Goal: Task Accomplishment & Management: Manage account settings

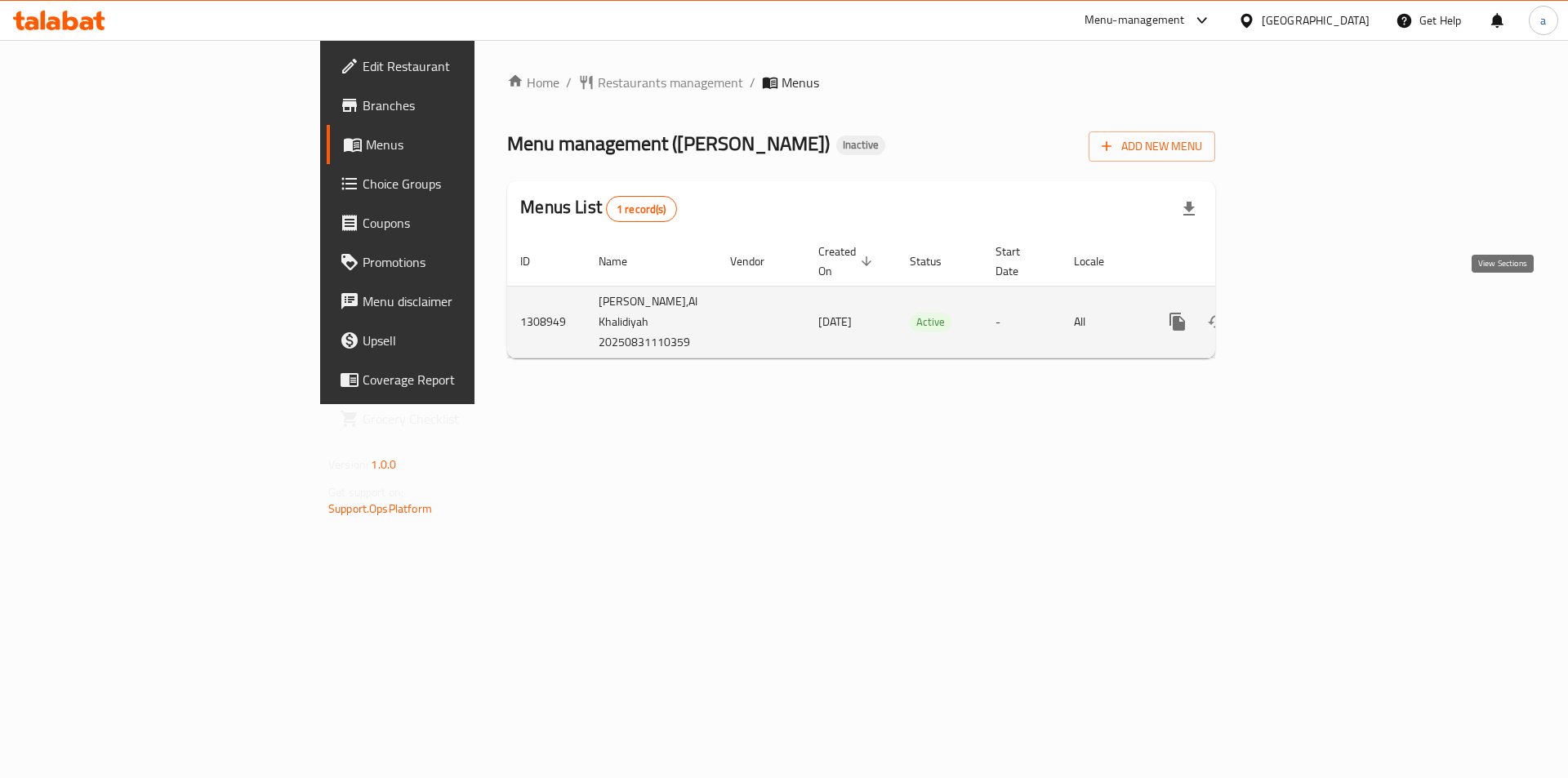
click at [1315, 311] on link "enhanced table" at bounding box center [1295, 321] width 39 height 39
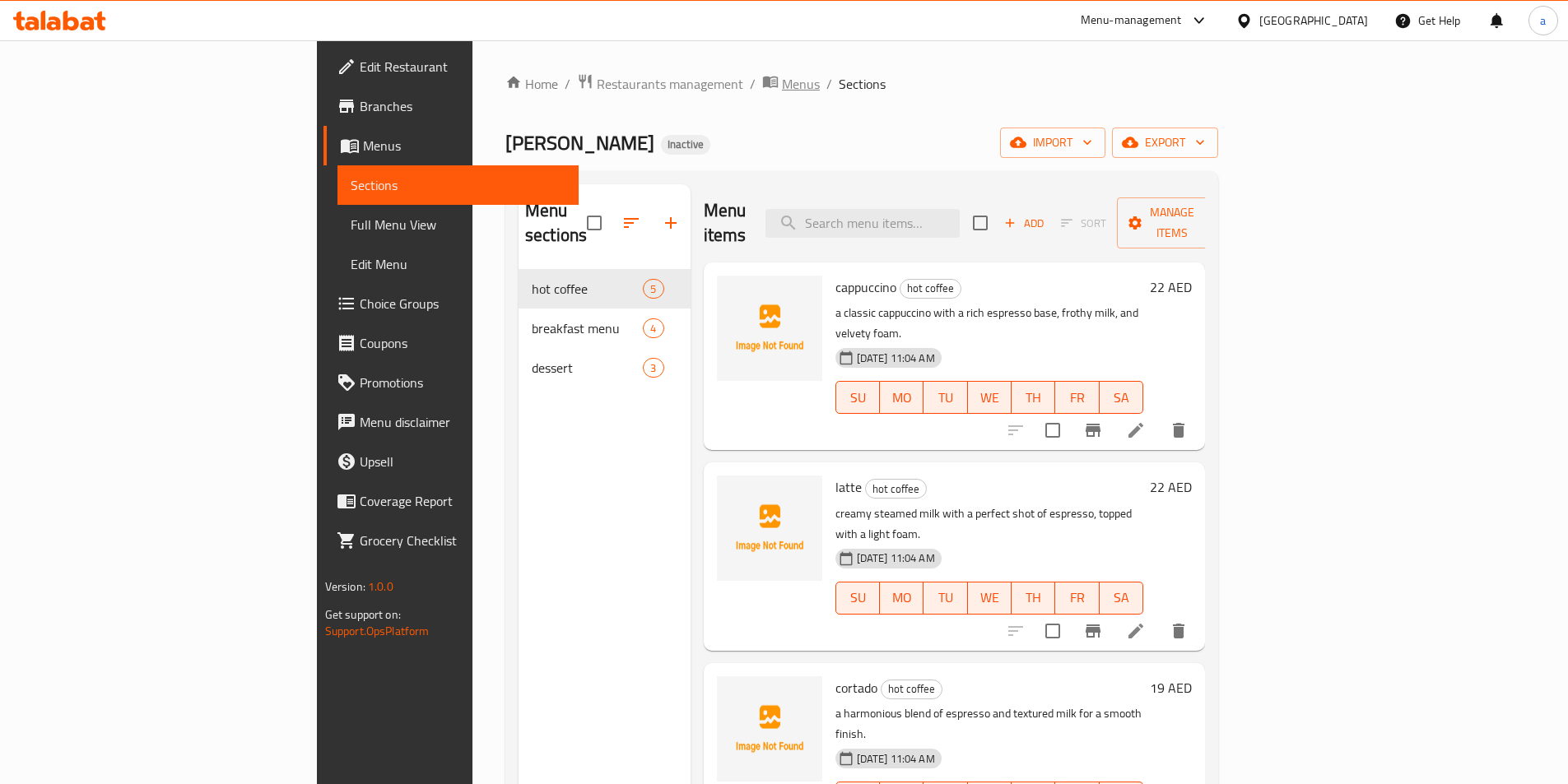
click at [781, 91] on span "Menus" at bounding box center [800, 84] width 38 height 20
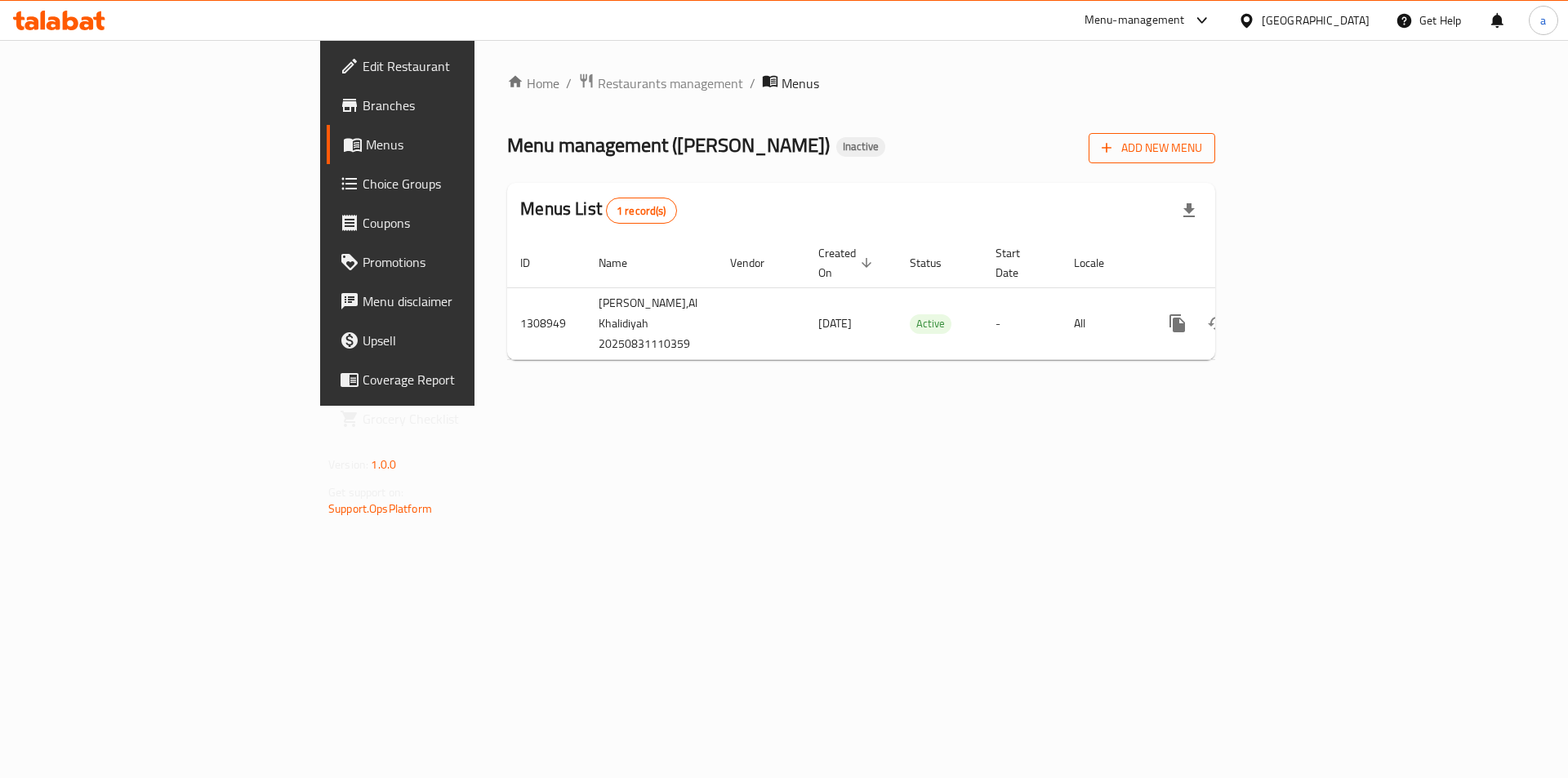
click at [1202, 147] on span "Add New Menu" at bounding box center [1152, 148] width 100 height 21
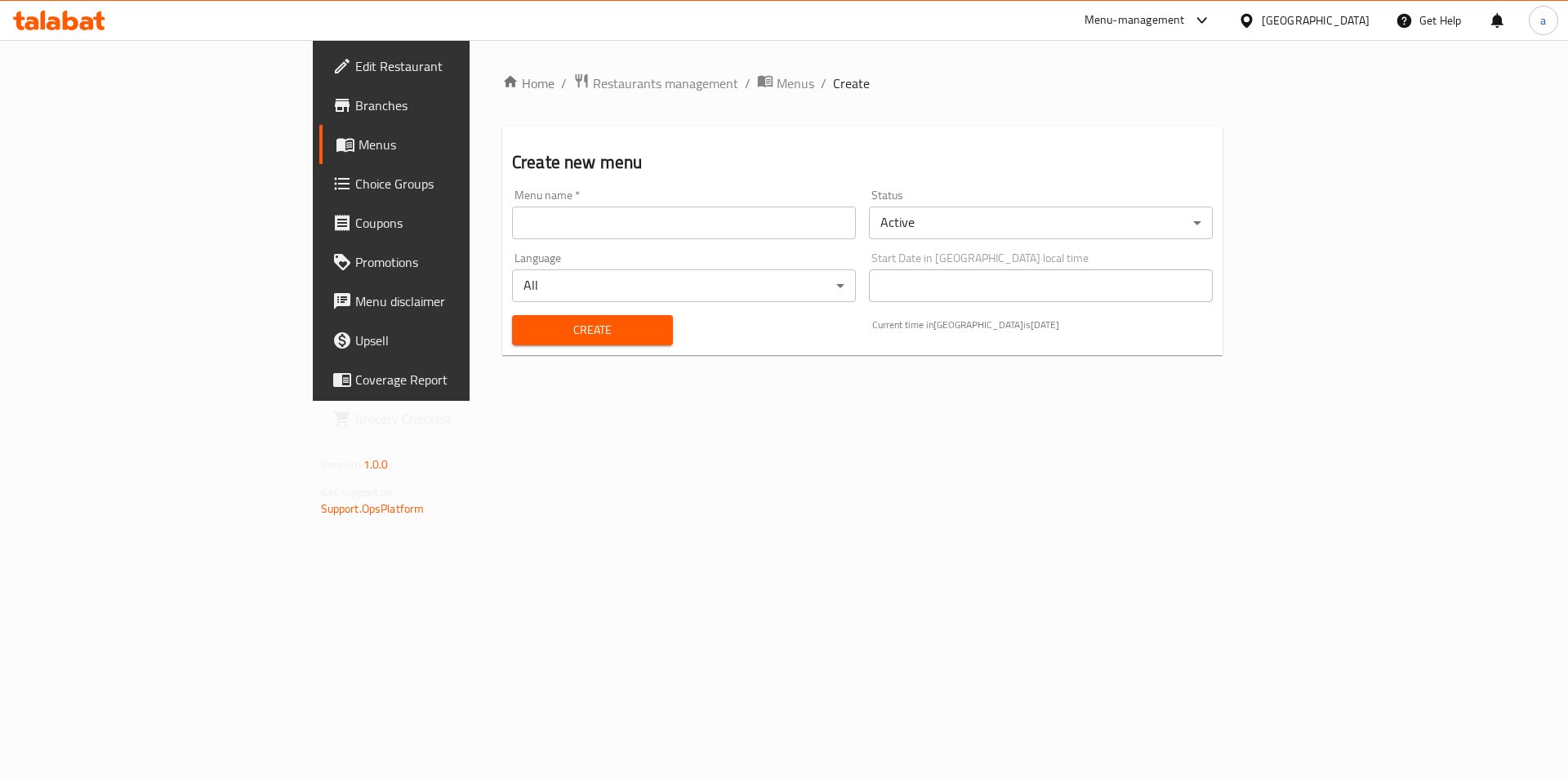
click at [821, 234] on input "text" at bounding box center [684, 222] width 344 height 32
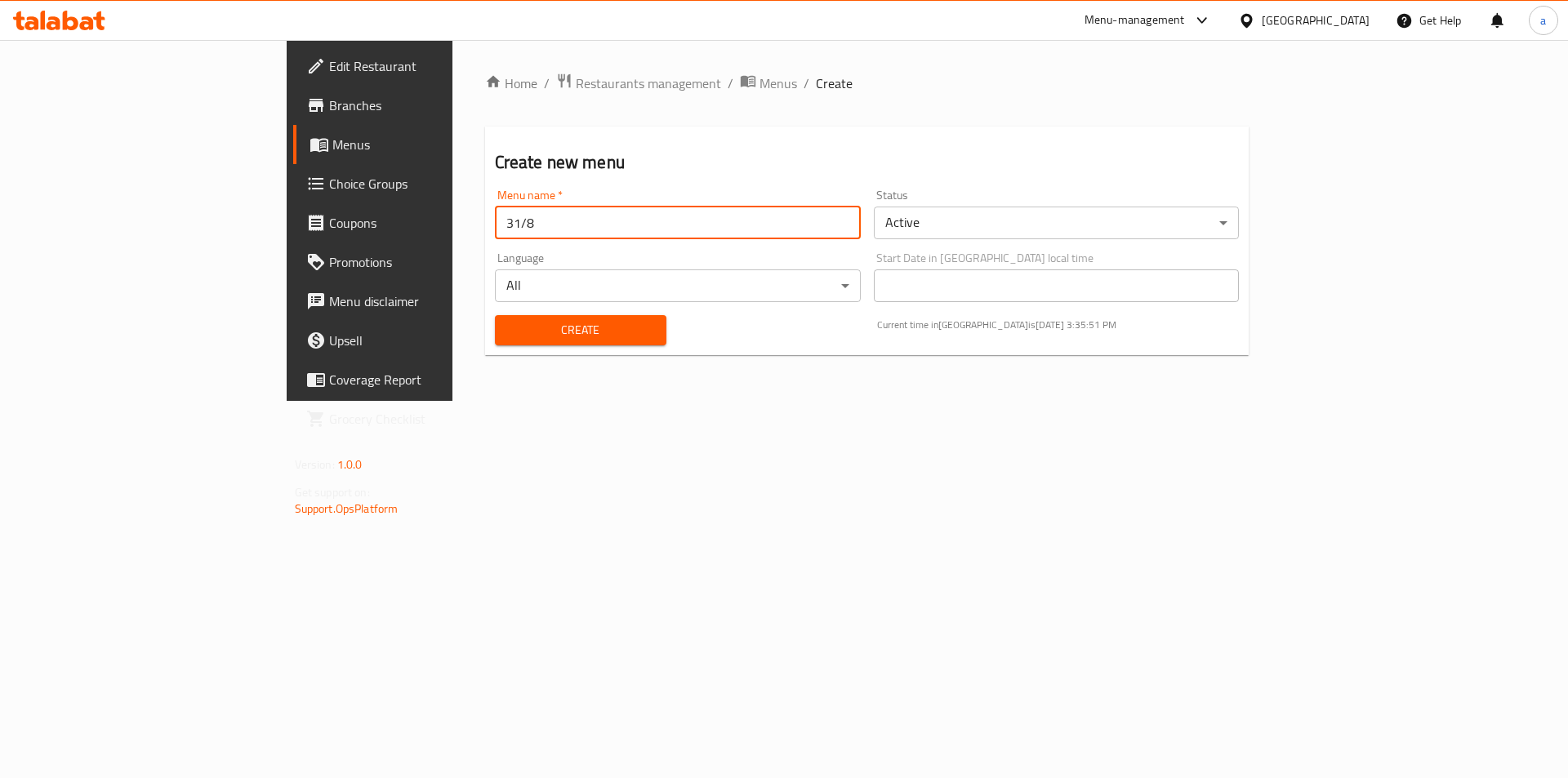
type input "31/8"
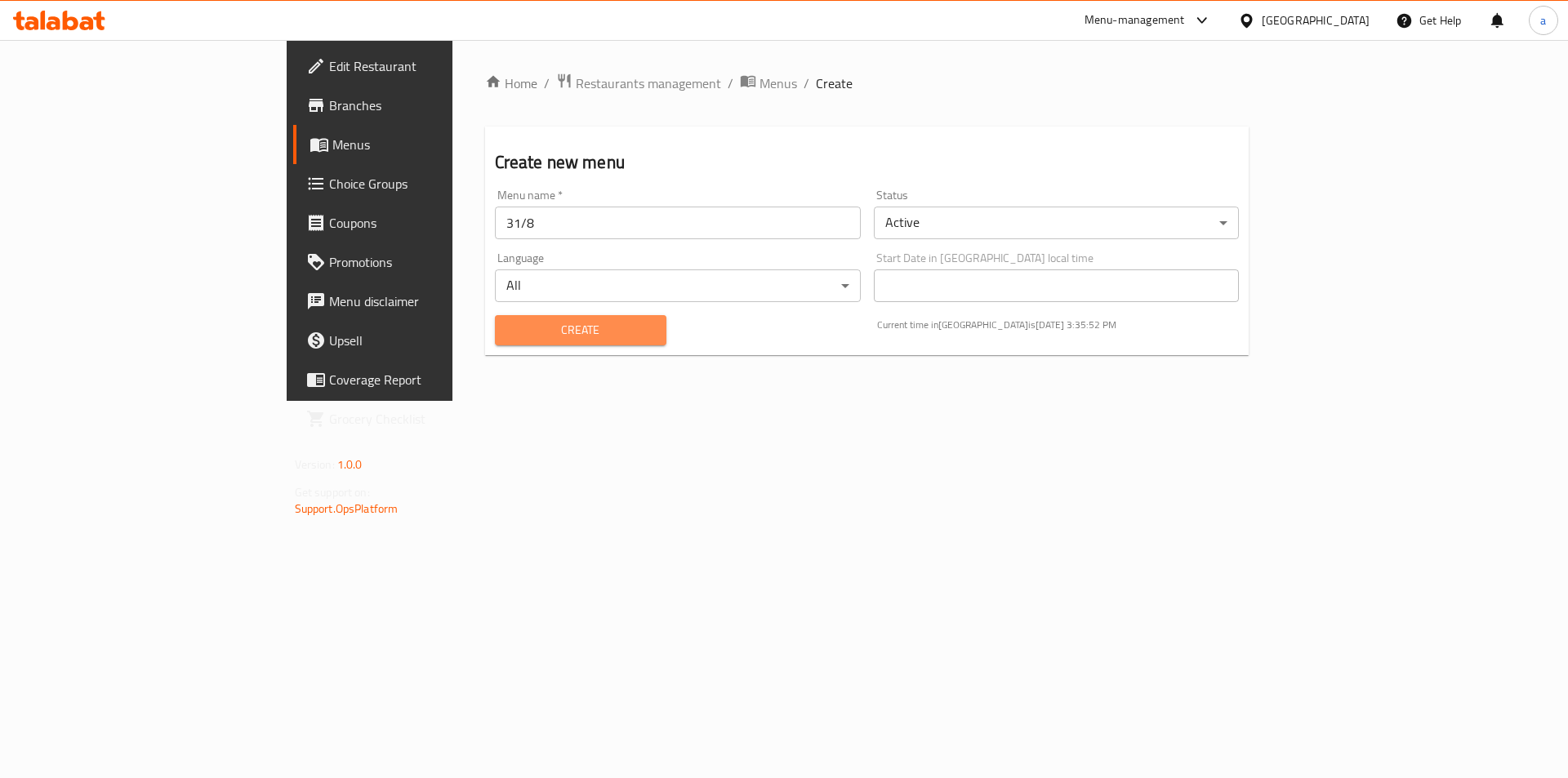
click at [508, 333] on span "Create" at bounding box center [580, 330] width 145 height 21
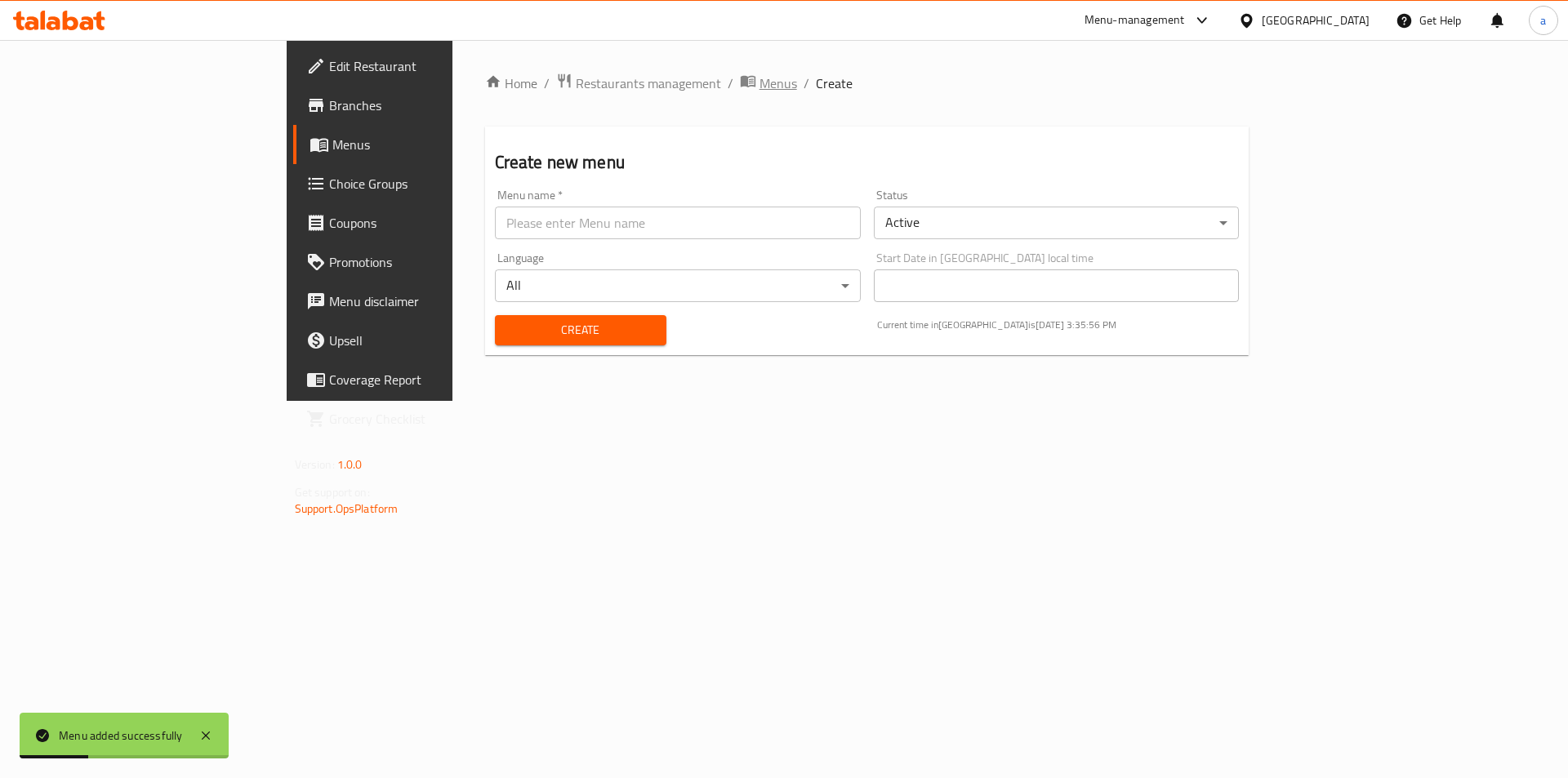
click at [760, 83] on span "Menus" at bounding box center [778, 84] width 37 height 20
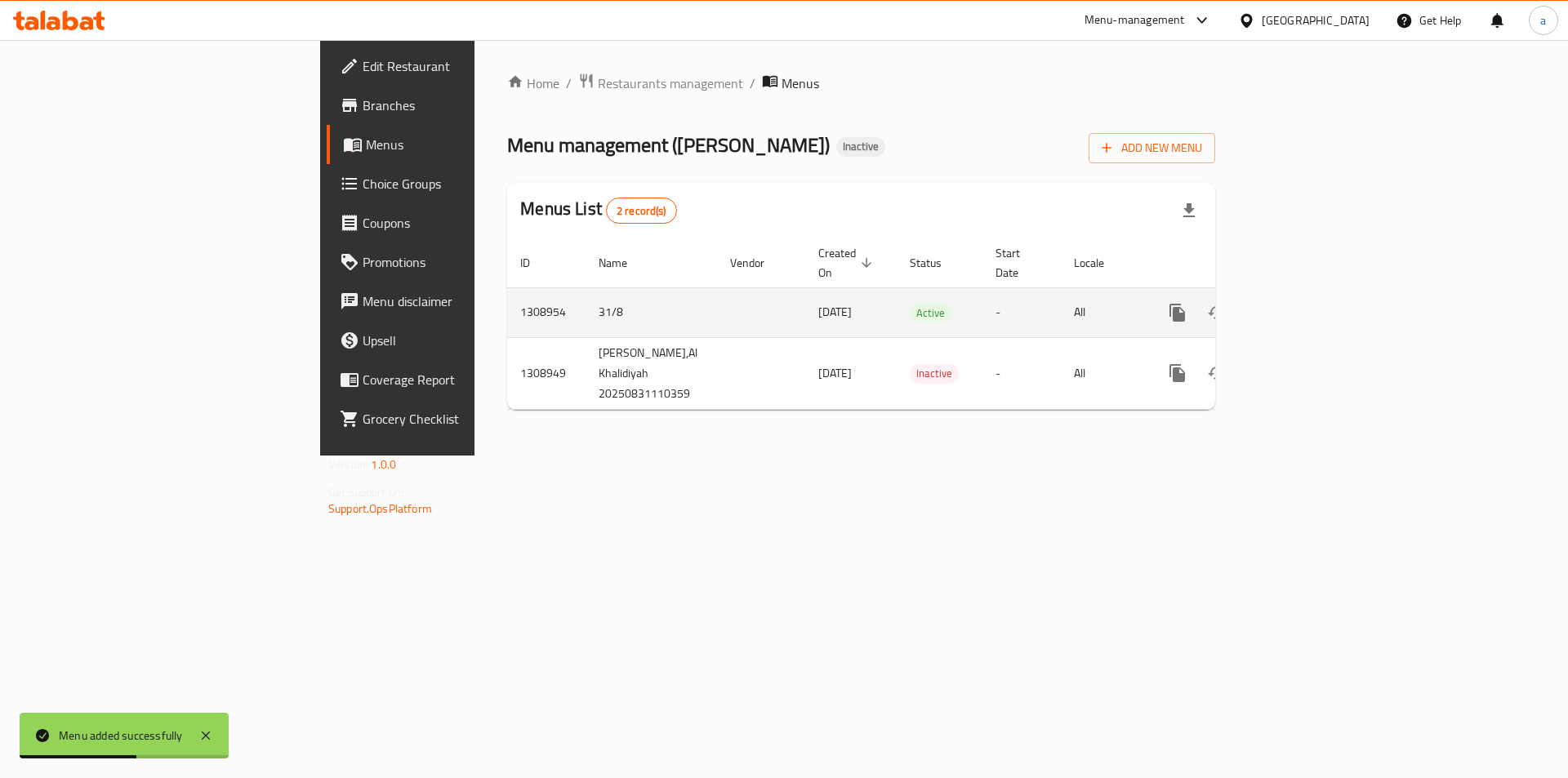
click at [1305, 303] on icon "enhanced table" at bounding box center [1296, 313] width 20 height 20
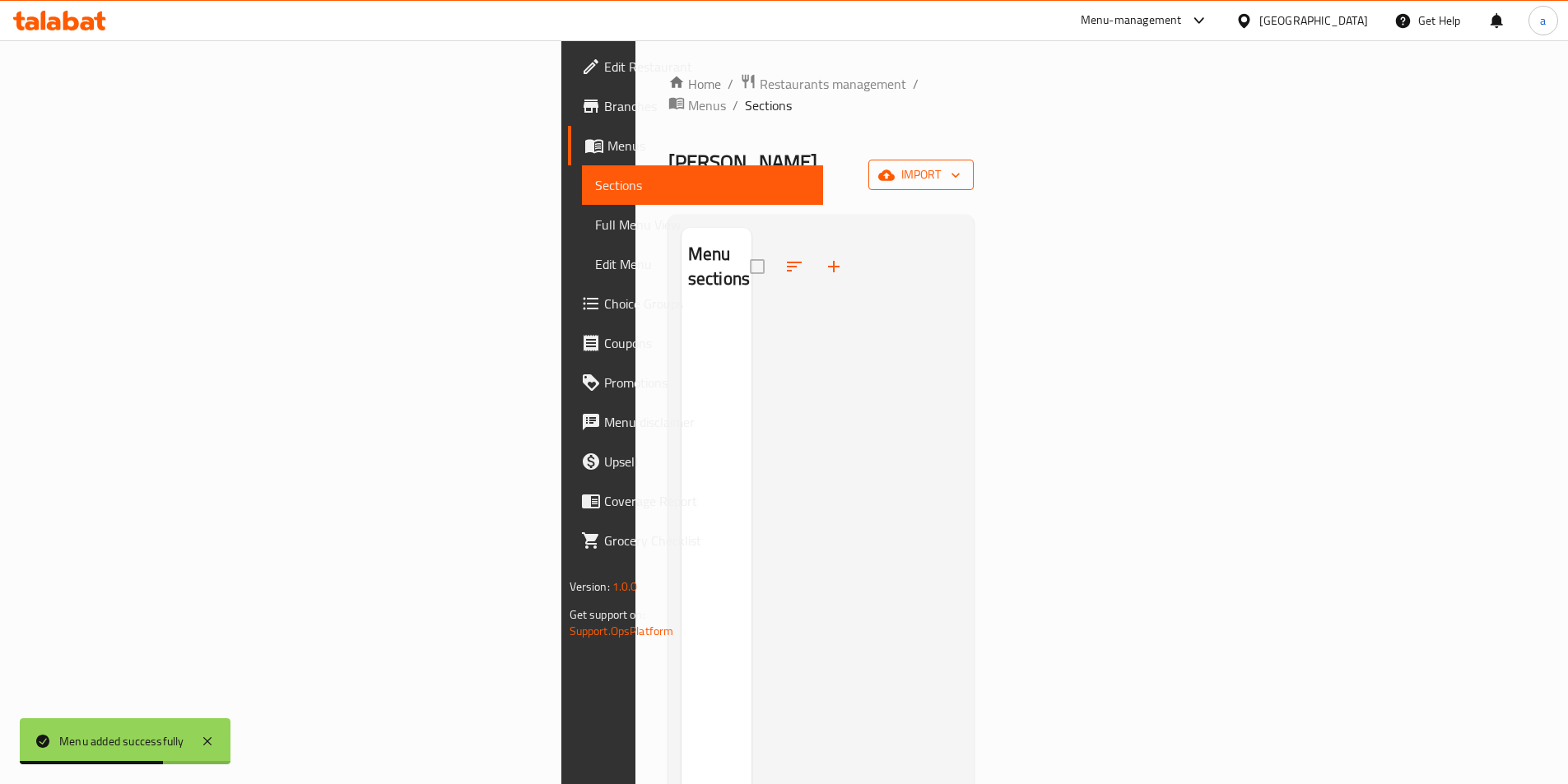
click at [974, 160] on button "import" at bounding box center [921, 175] width 105 height 30
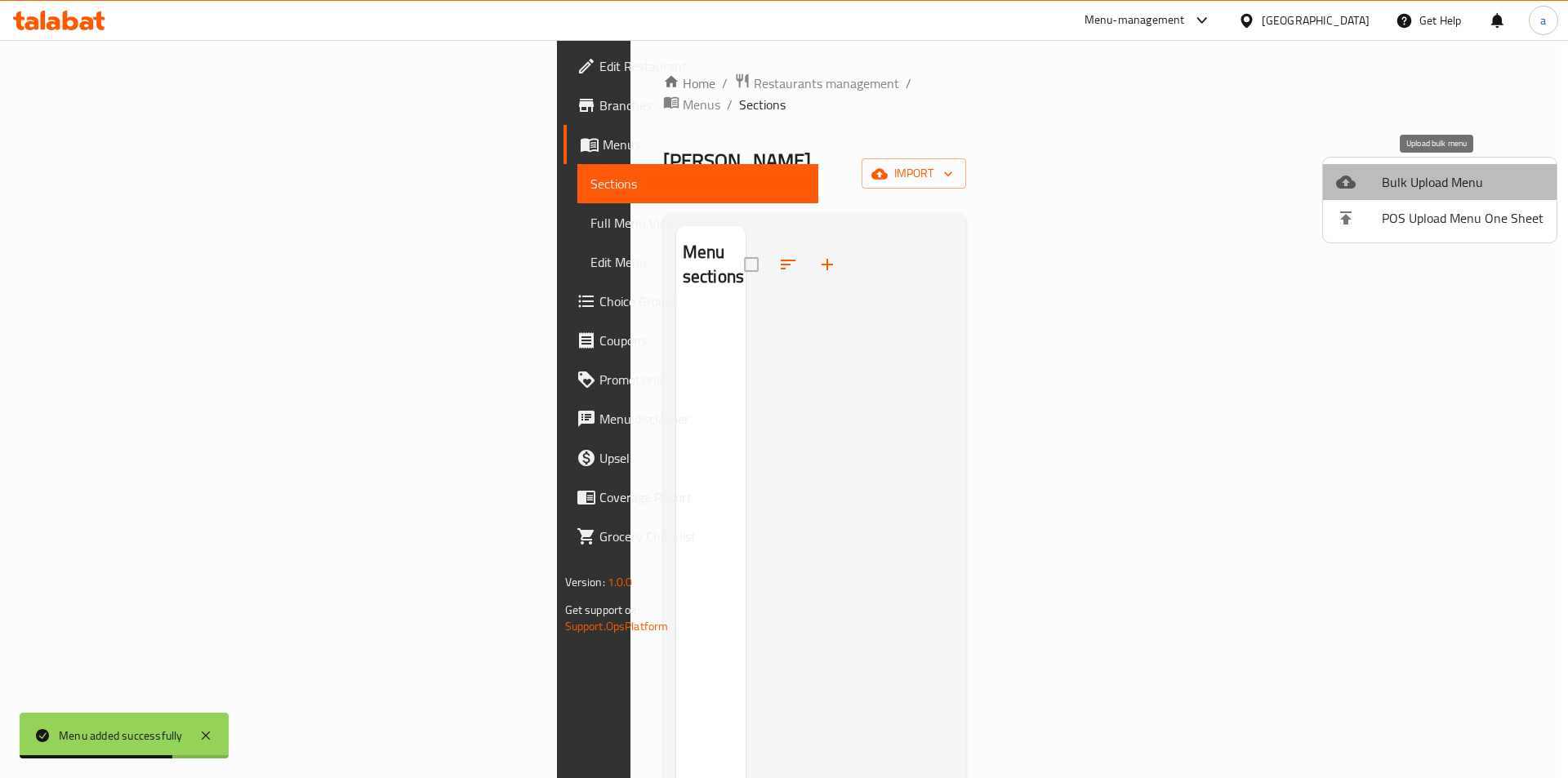
click at [1458, 174] on span "Bulk Upload Menu" at bounding box center [1463, 182] width 162 height 20
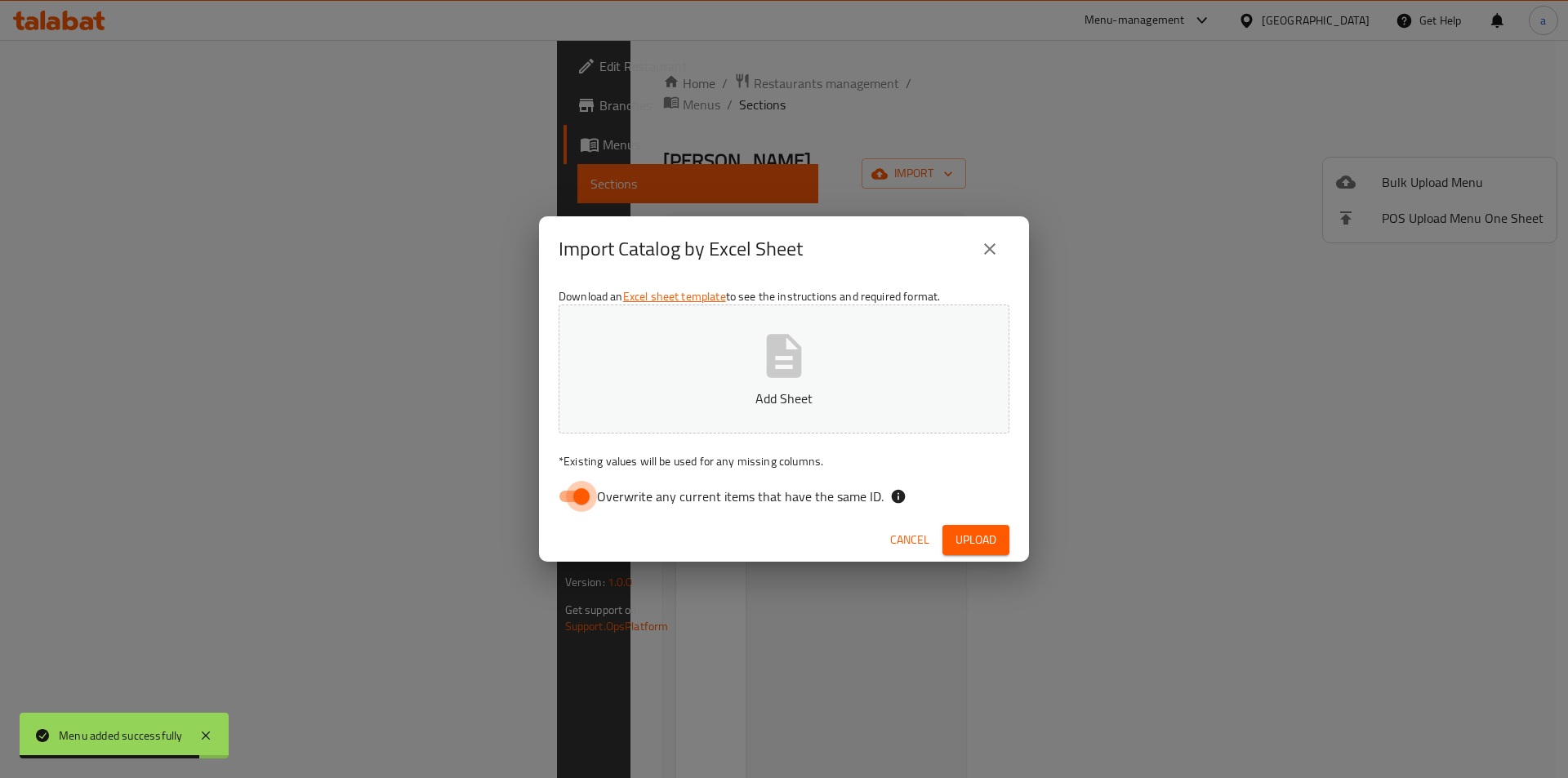
click at [556, 499] on input "Overwrite any current items that have the same ID." at bounding box center [582, 496] width 93 height 31
checkbox input "false"
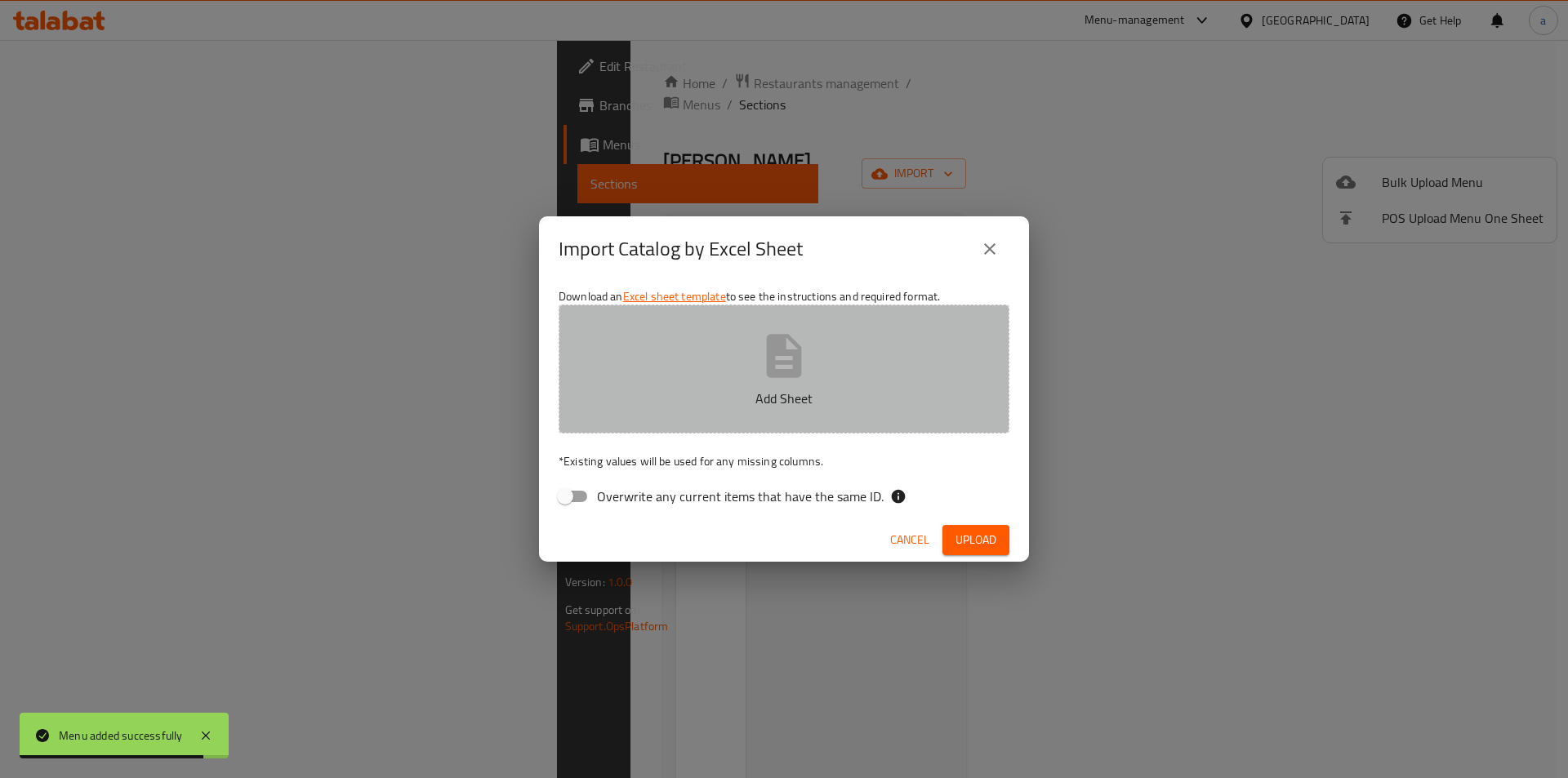
click at [740, 349] on button "Add Sheet" at bounding box center [783, 369] width 450 height 129
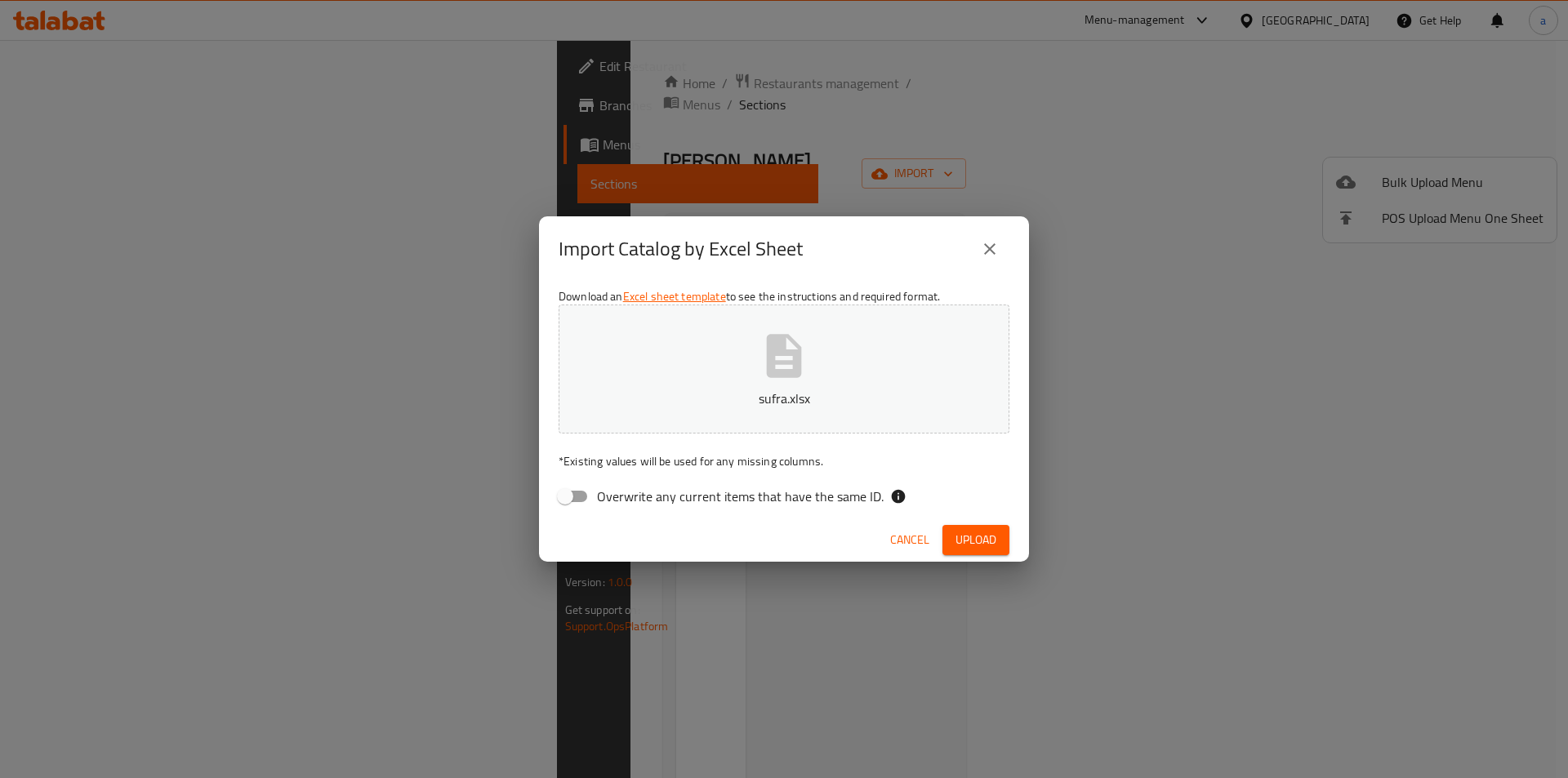
click at [969, 532] on span "Upload" at bounding box center [976, 540] width 41 height 21
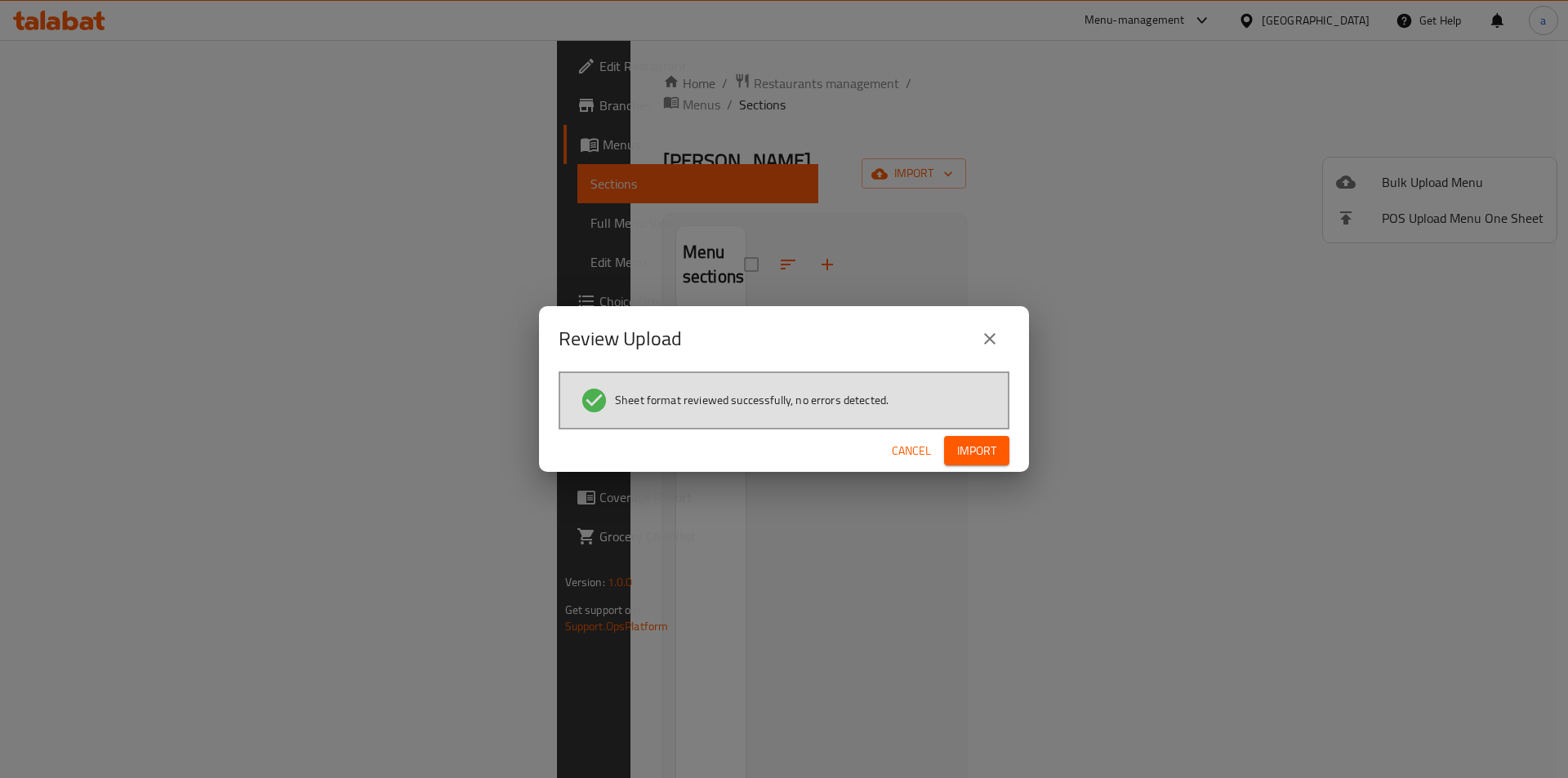
click at [1009, 444] on button "Import" at bounding box center [976, 451] width 66 height 30
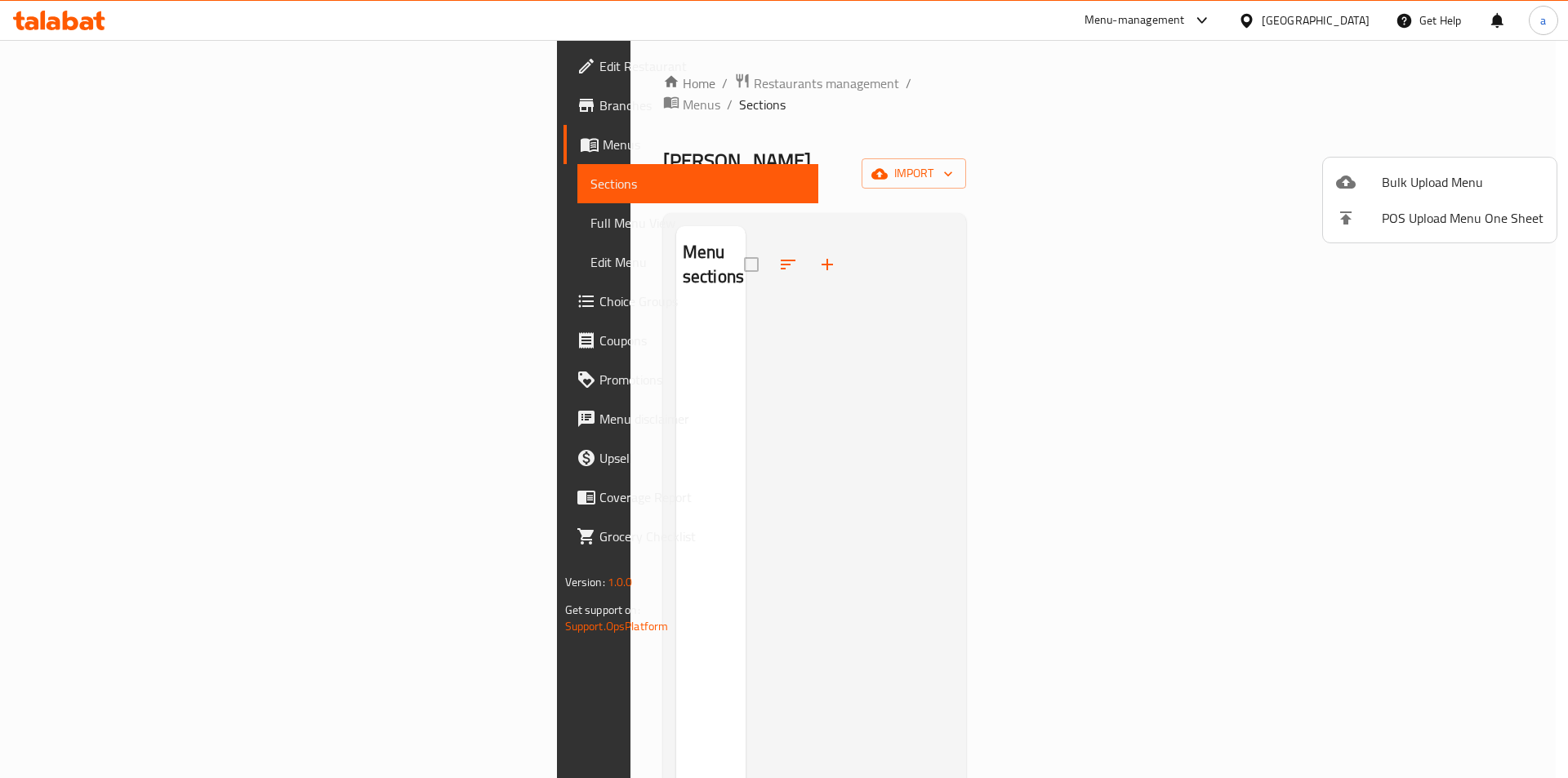
drag, startPoint x: 1239, startPoint y: 363, endPoint x: 1288, endPoint y: 271, distance: 104.2
click at [1239, 363] on div at bounding box center [784, 389] width 1568 height 778
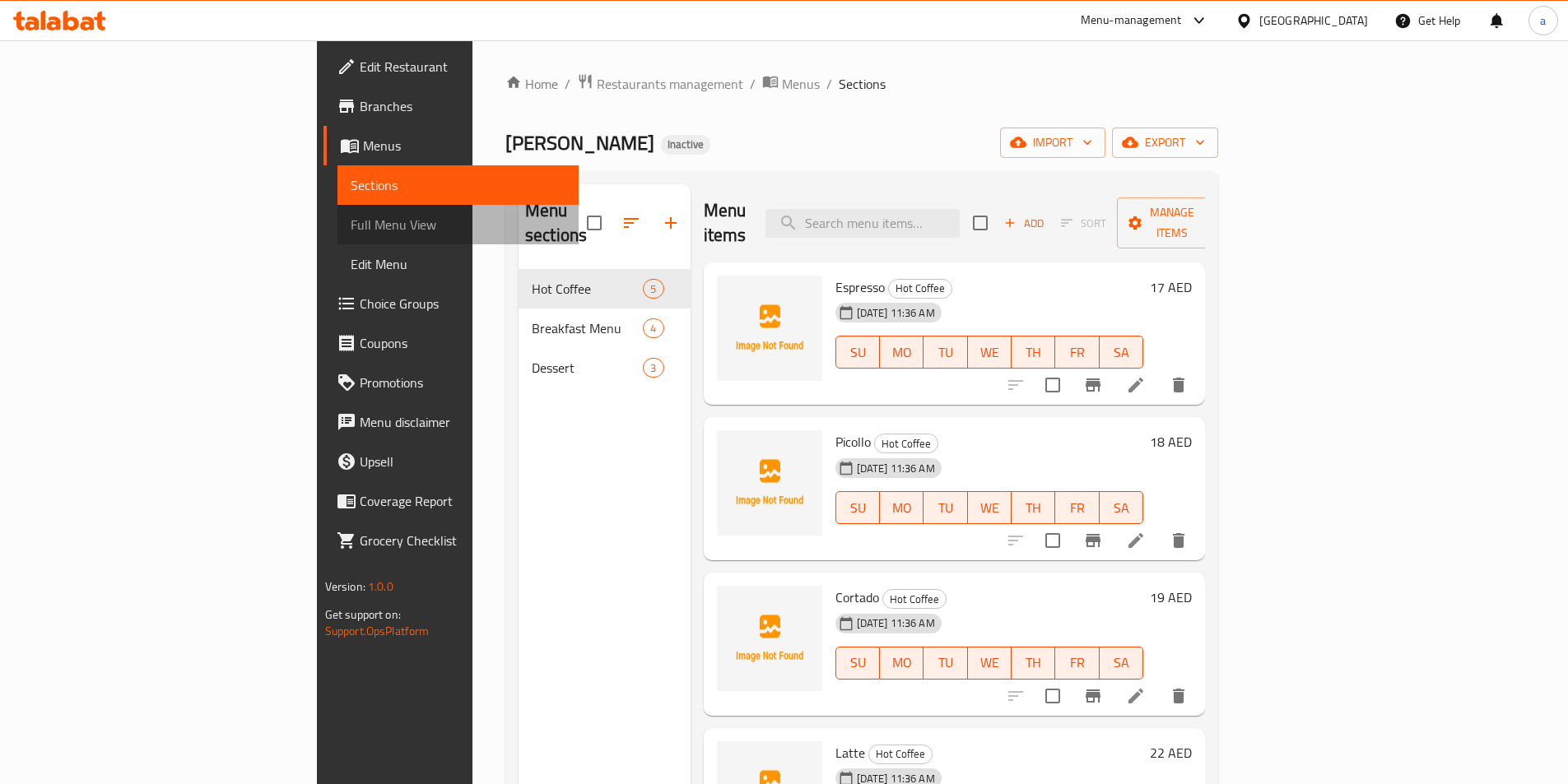
click at [350, 220] on span "Full Menu View" at bounding box center [457, 225] width 215 height 20
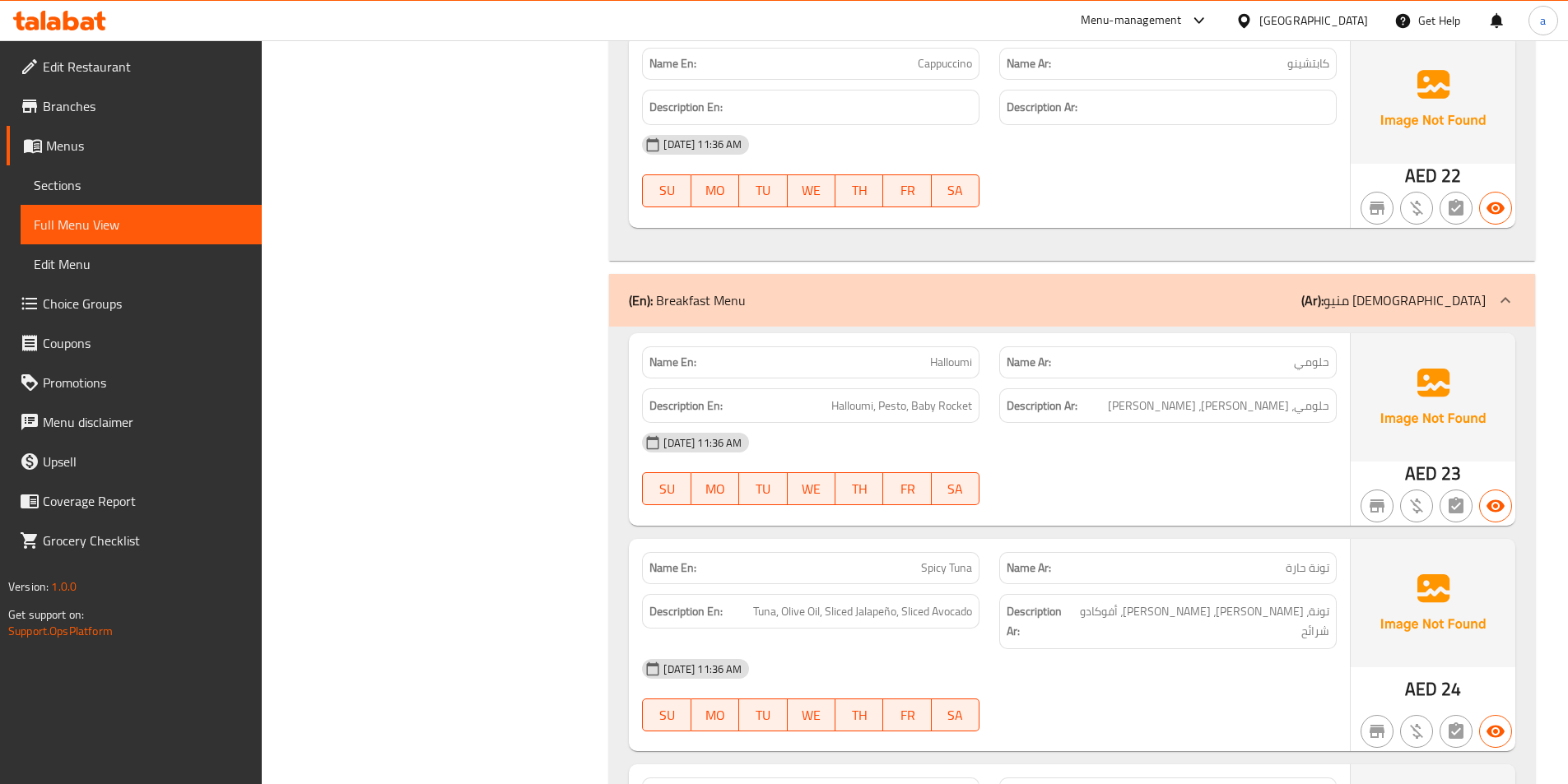
scroll to position [1152, 0]
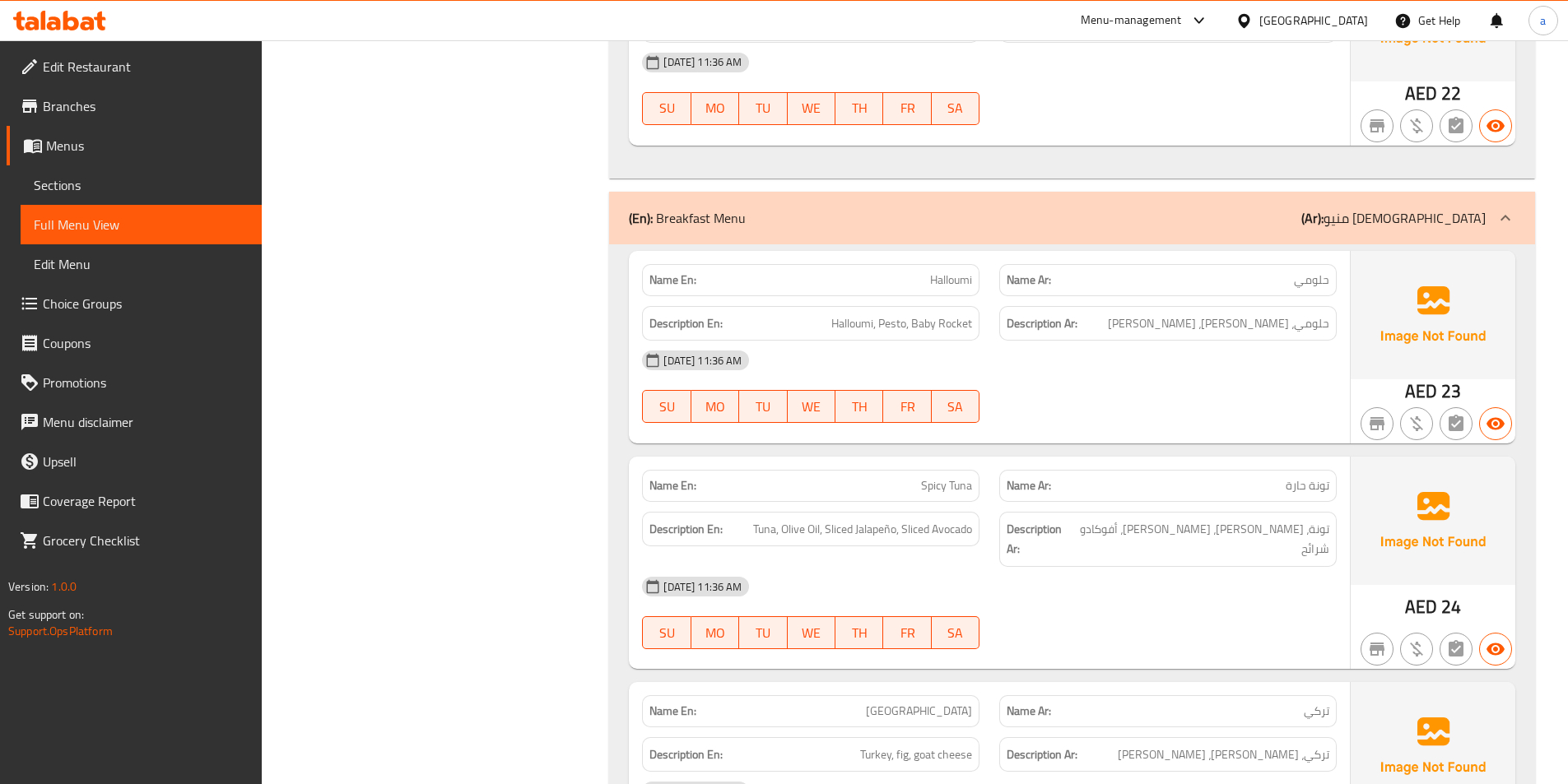
click at [1124, 645] on div "Name En: Spicy Tuna Name Ar: تونة حارة Description En: Tuna, Olive Oil, Sliced …" at bounding box center [989, 563] width 721 height 212
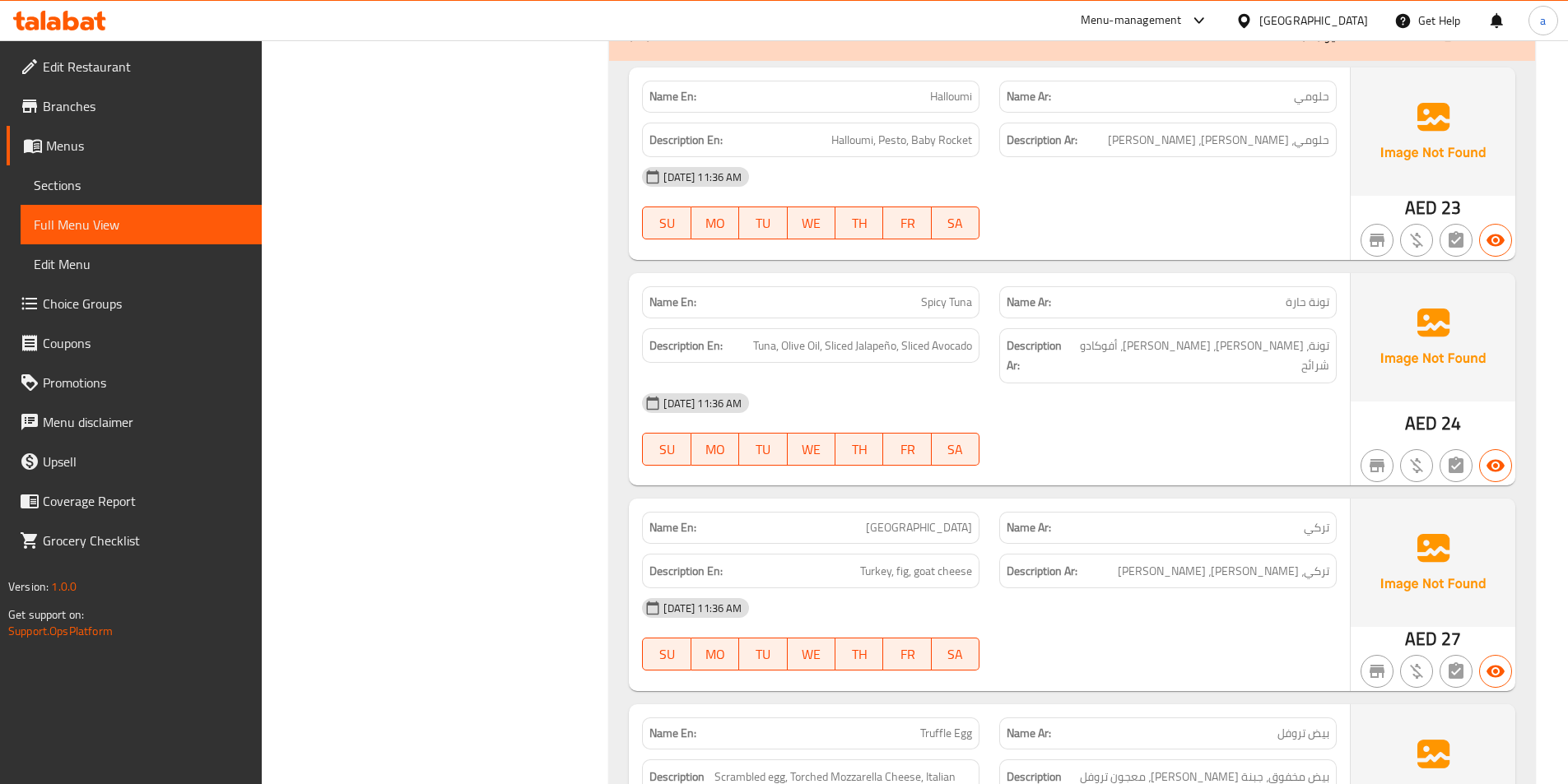
scroll to position [1399, 0]
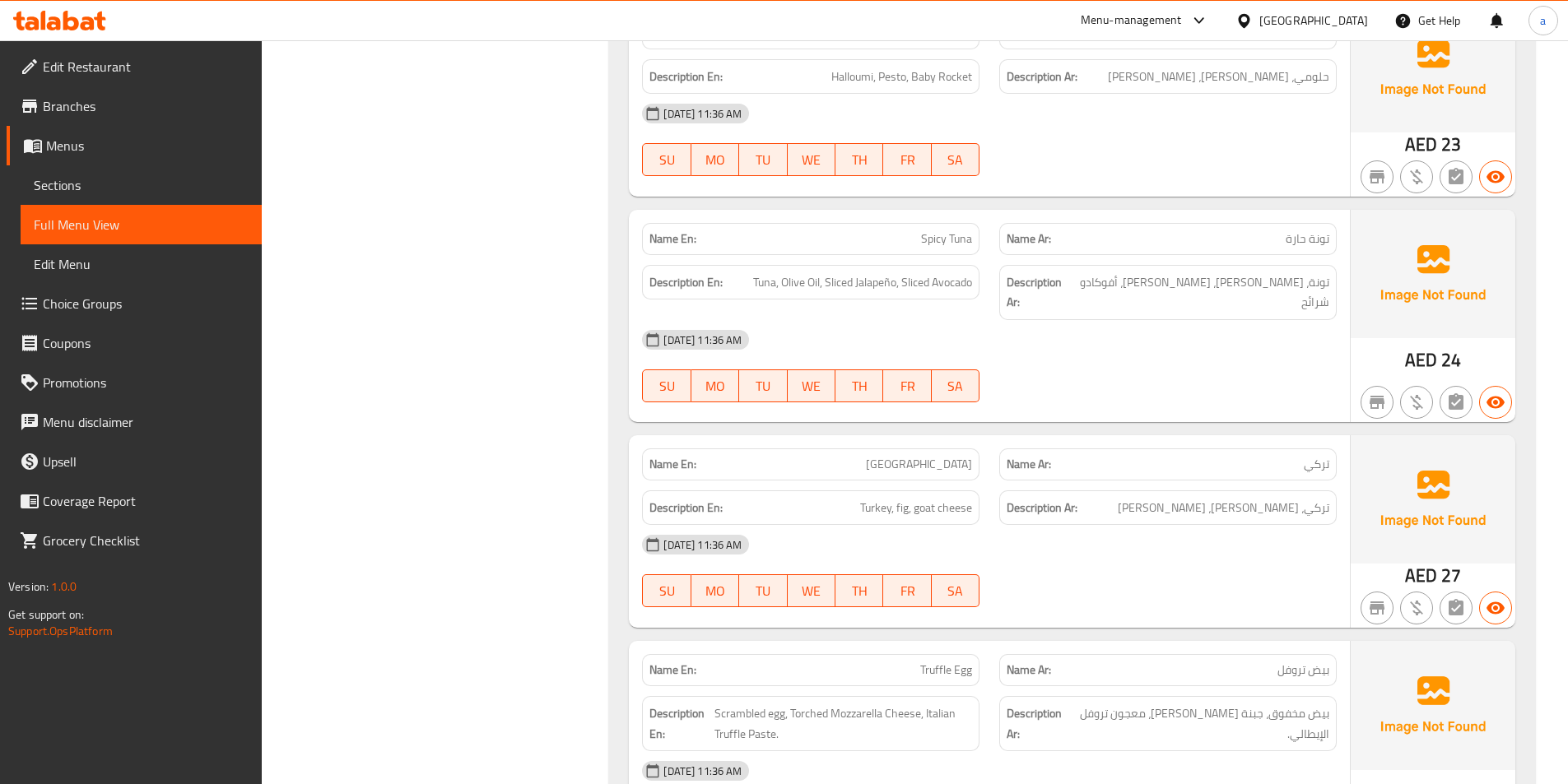
click at [1054, 567] on div "[DATE] 11:36 AM SU MO TU WE TH FR SA" at bounding box center [989, 571] width 715 height 92
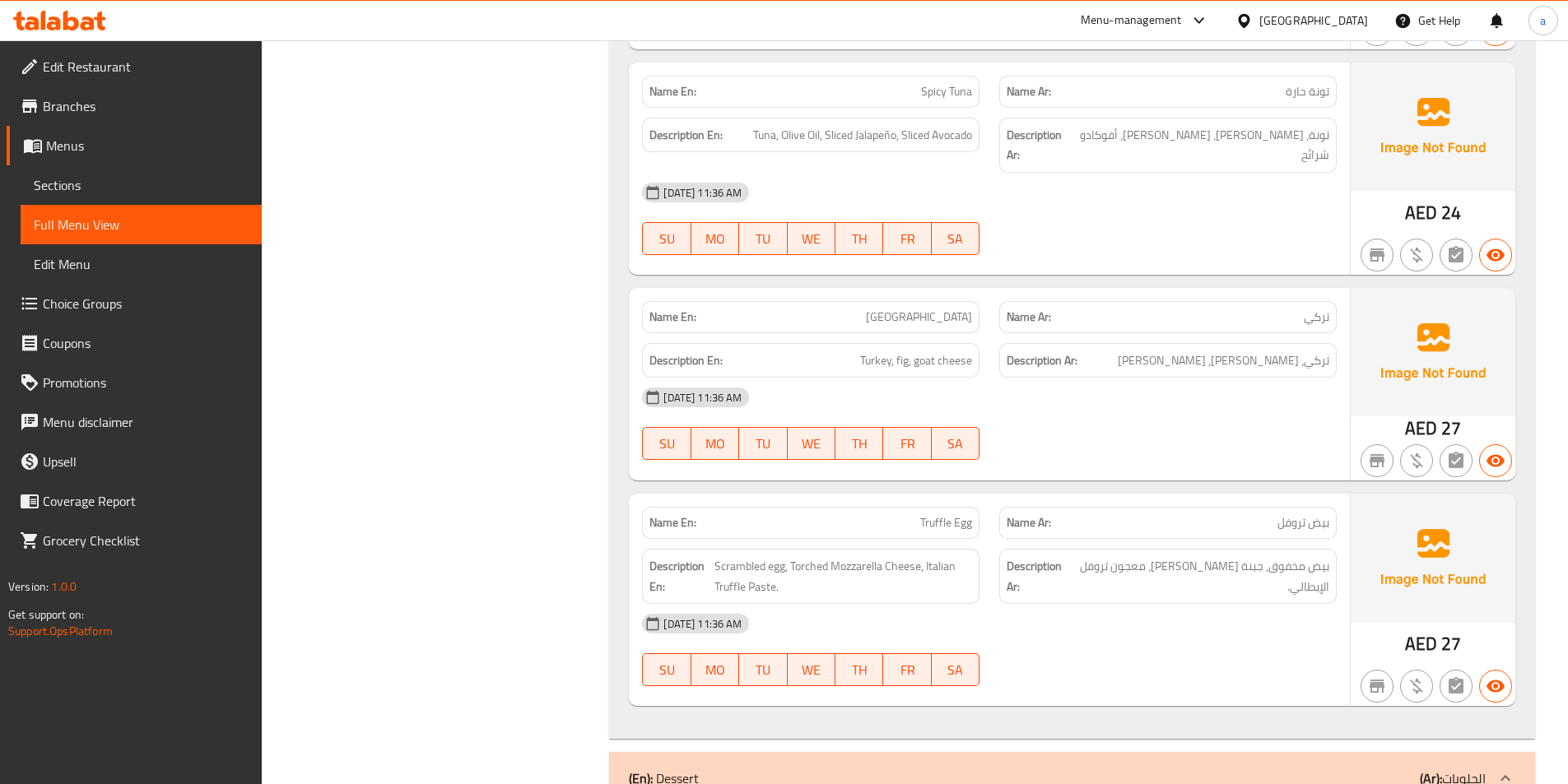
scroll to position [1564, 0]
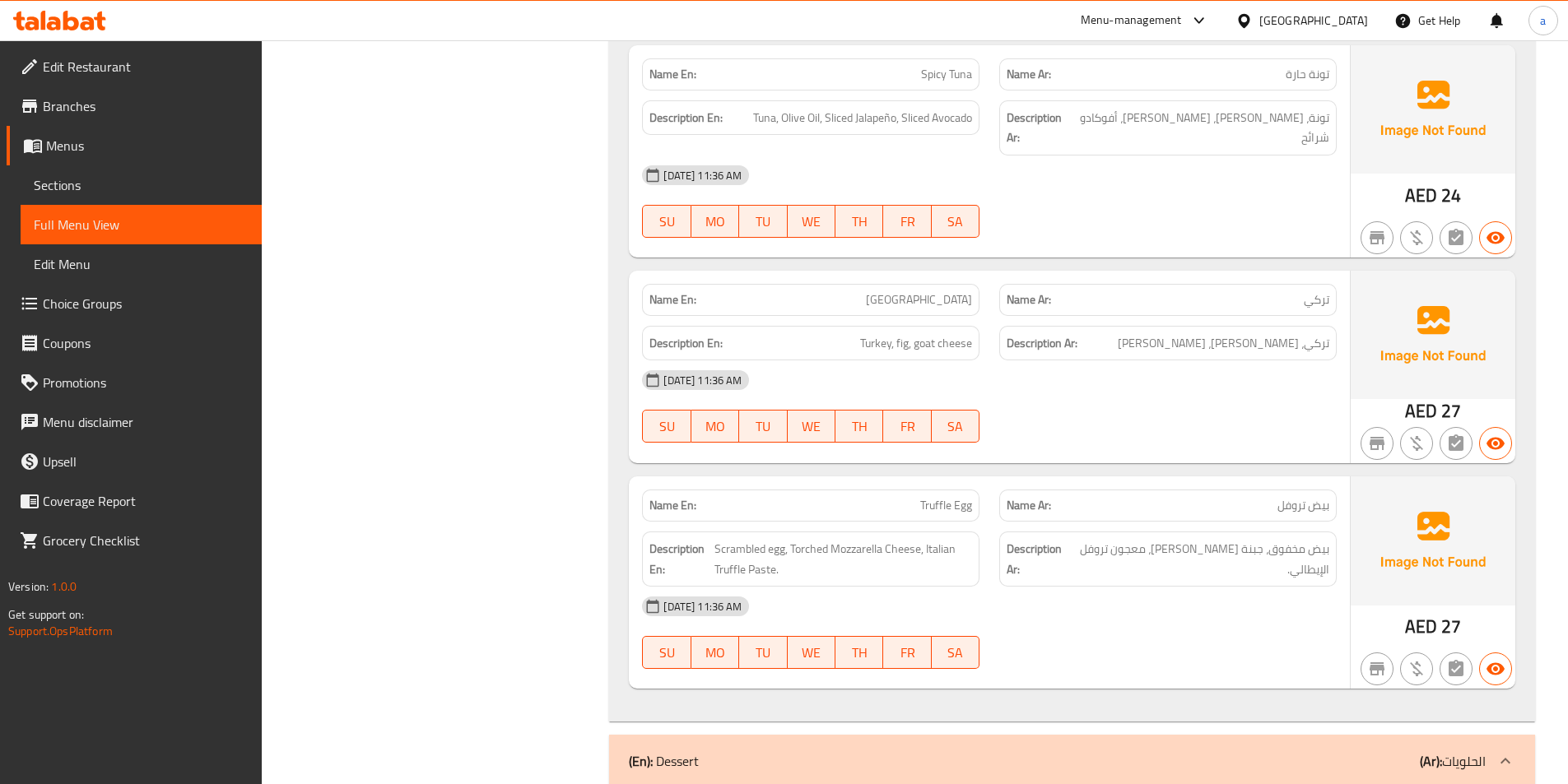
click at [1289, 615] on div "[DATE] 11:36 AM SU MO TU WE TH FR SA" at bounding box center [989, 633] width 715 height 92
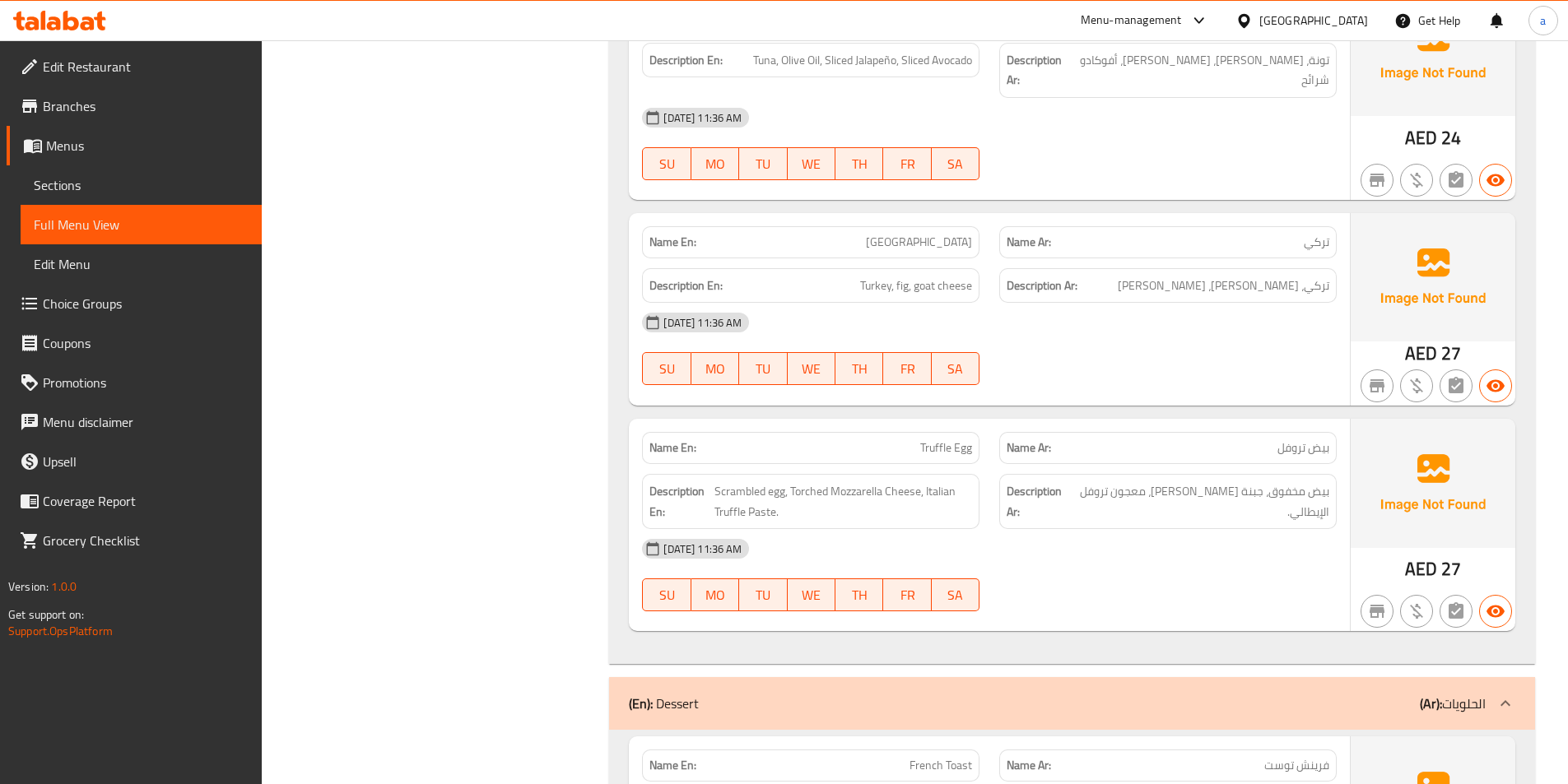
scroll to position [1646, 0]
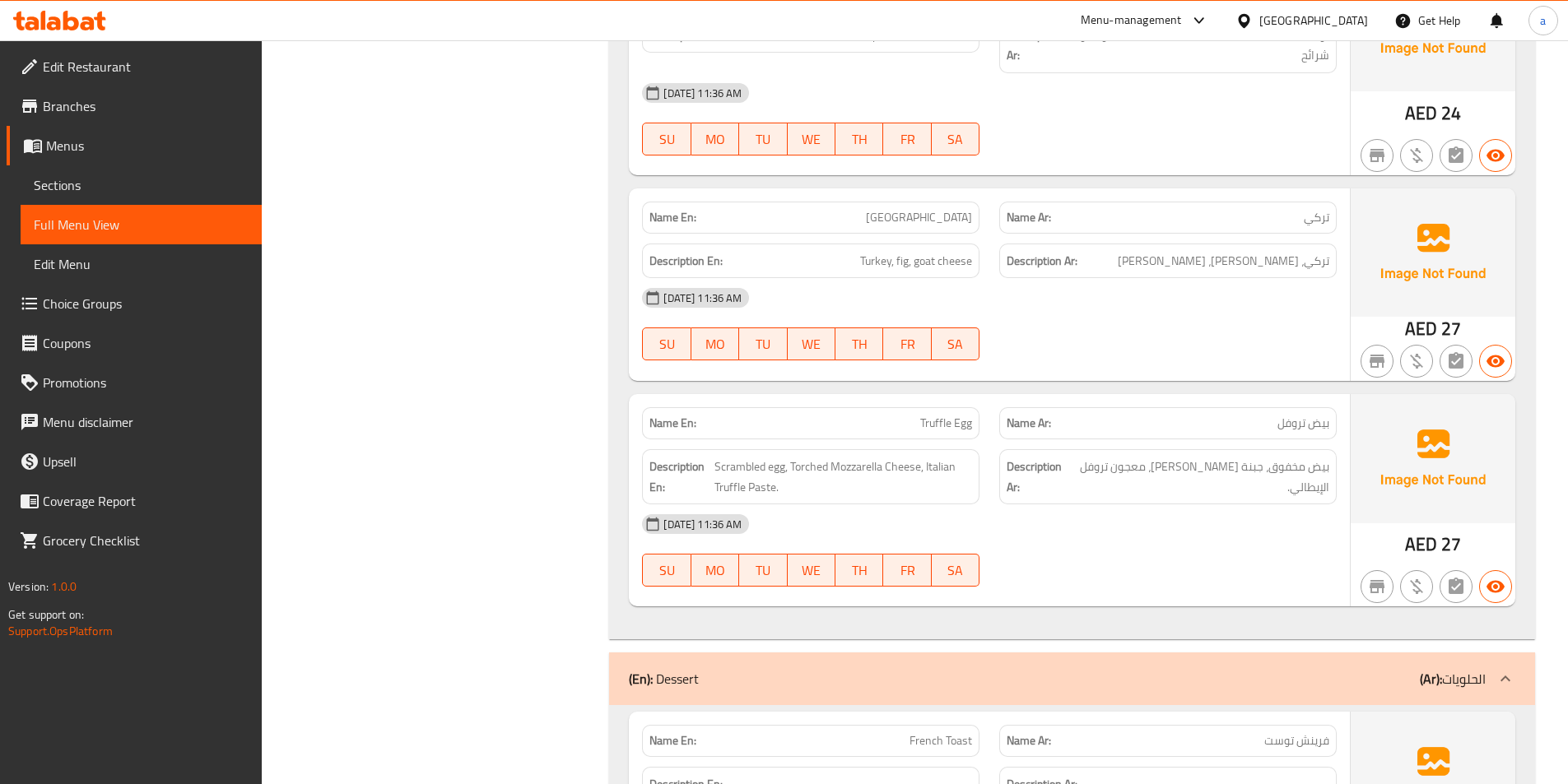
click at [1229, 524] on div "[DATE] 11:36 AM" at bounding box center [989, 524] width 715 height 39
click at [1228, 524] on div "[DATE] 11:36 AM" at bounding box center [989, 524] width 715 height 39
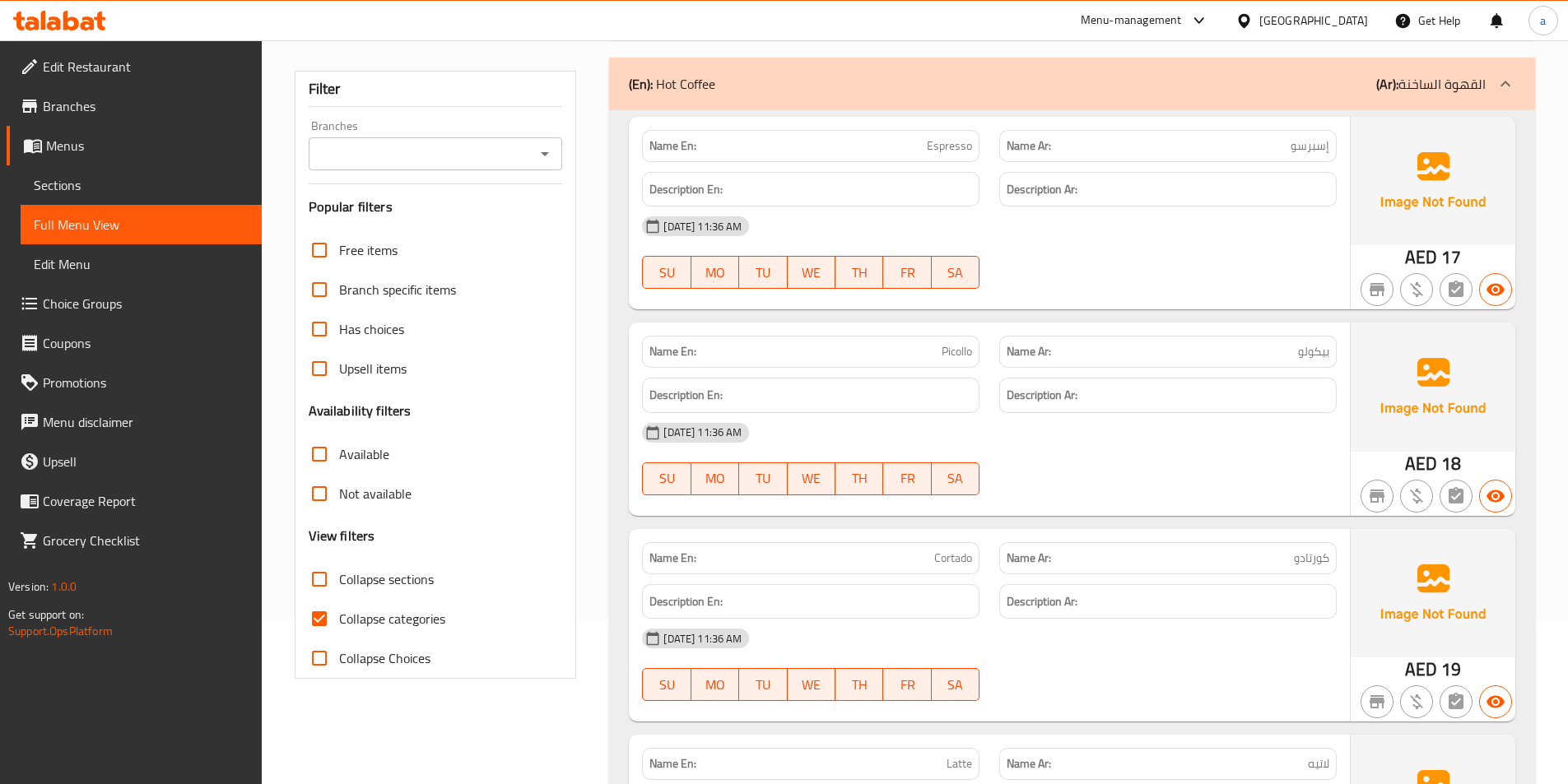
scroll to position [247, 0]
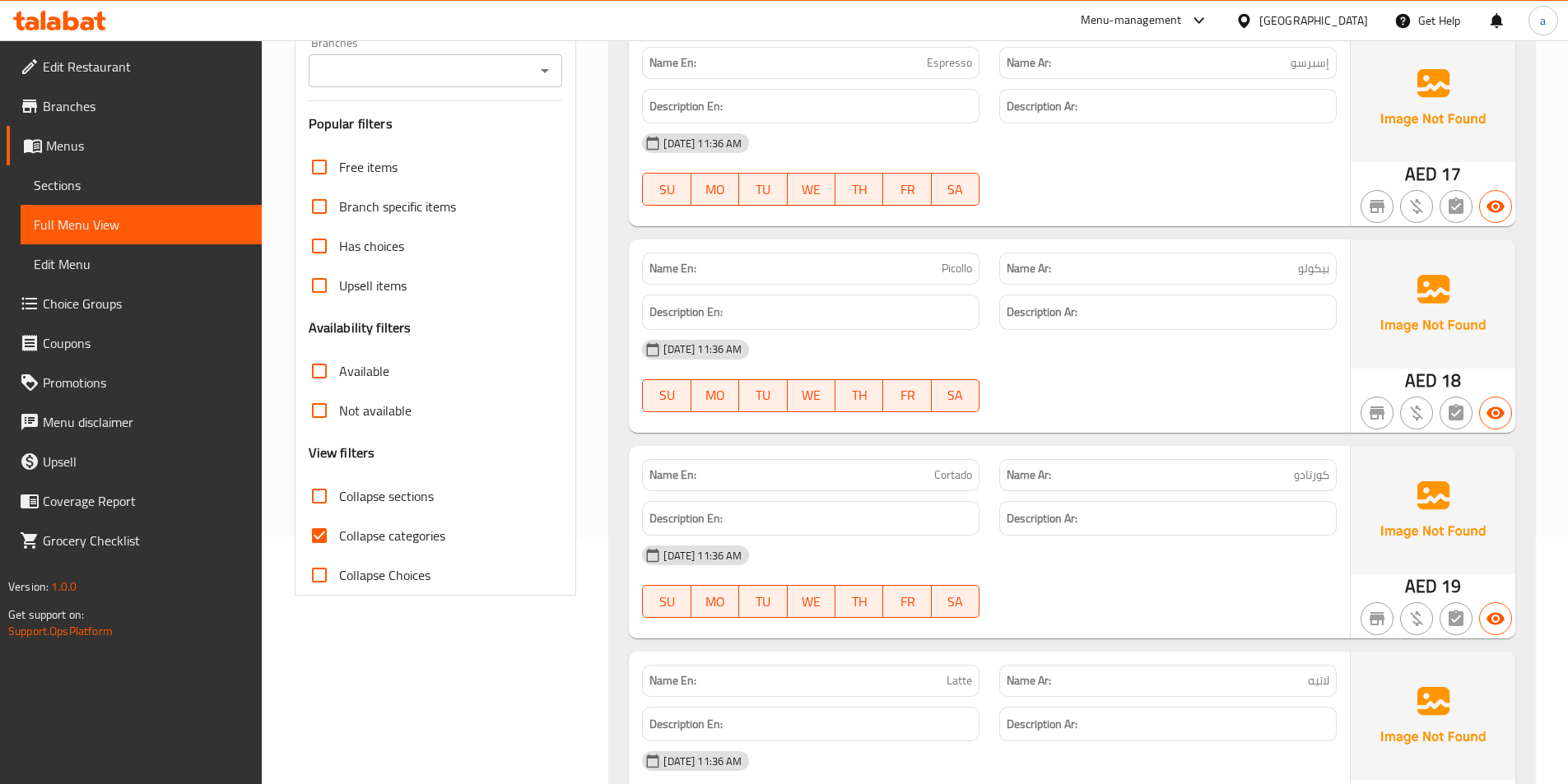
click at [305, 546] on input "Collapse categories" at bounding box center [318, 535] width 39 height 39
checkbox input "false"
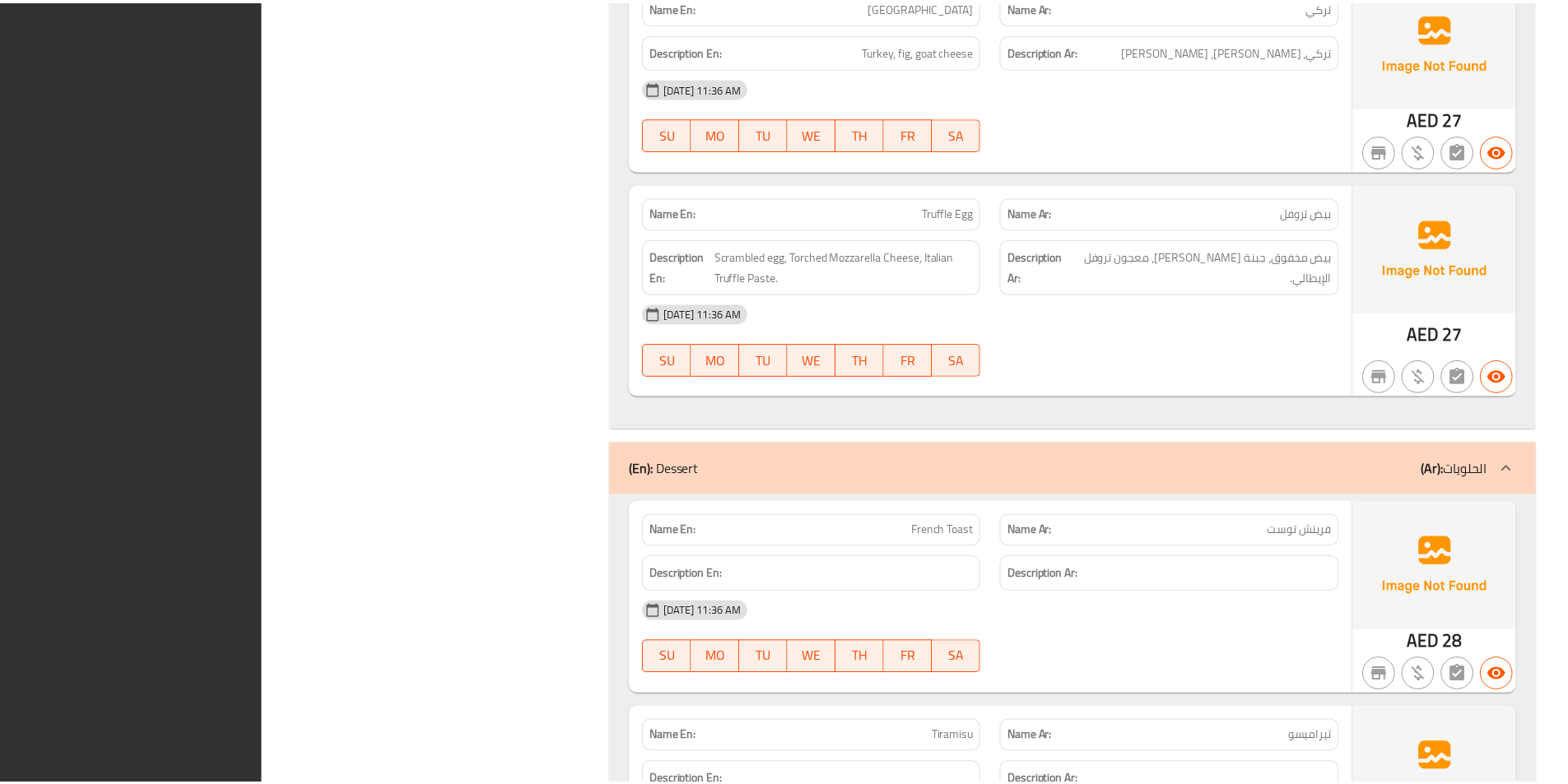
scroll to position [2225, 0]
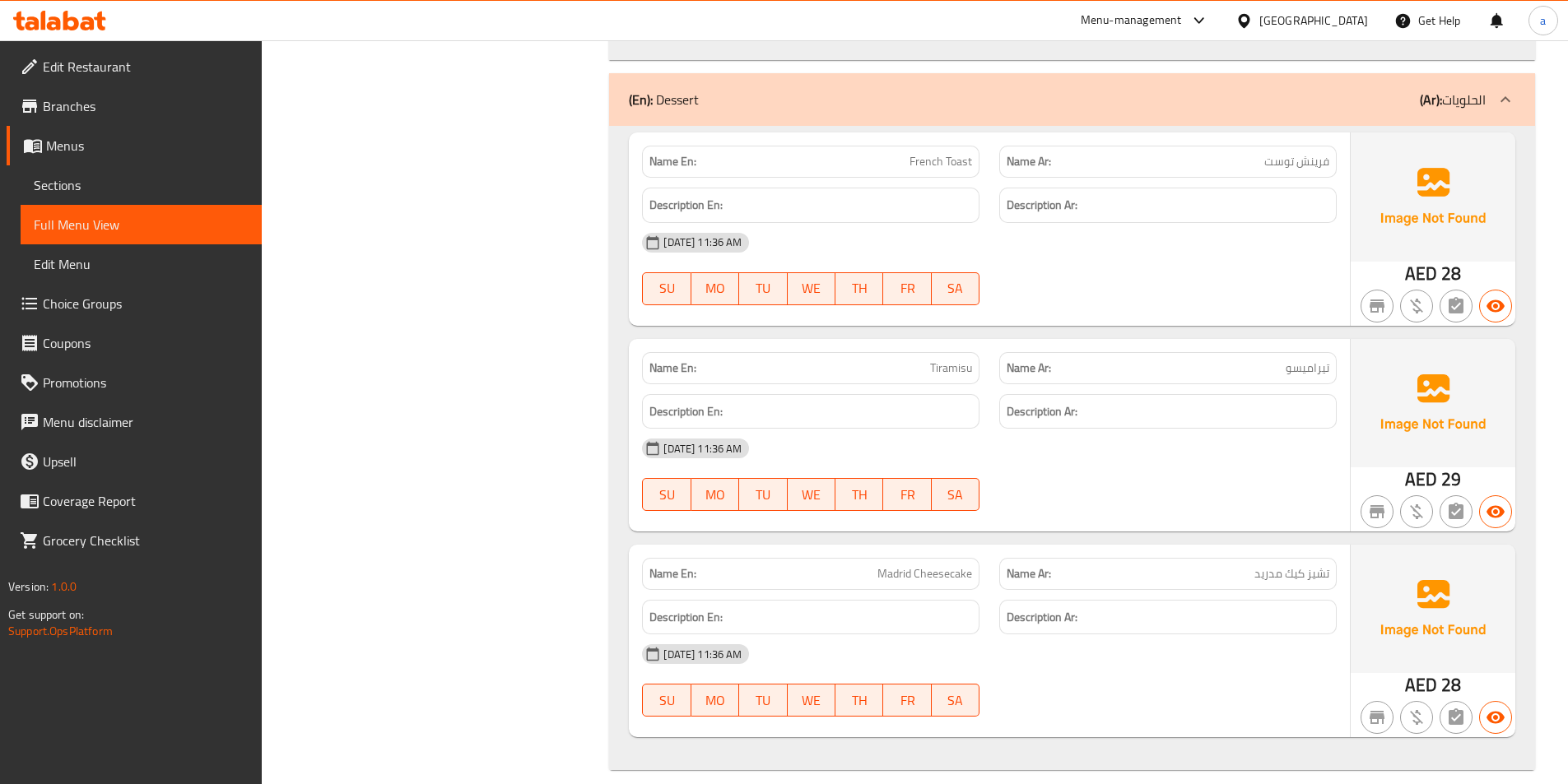
click at [84, 181] on span "Sections" at bounding box center [140, 186] width 215 height 20
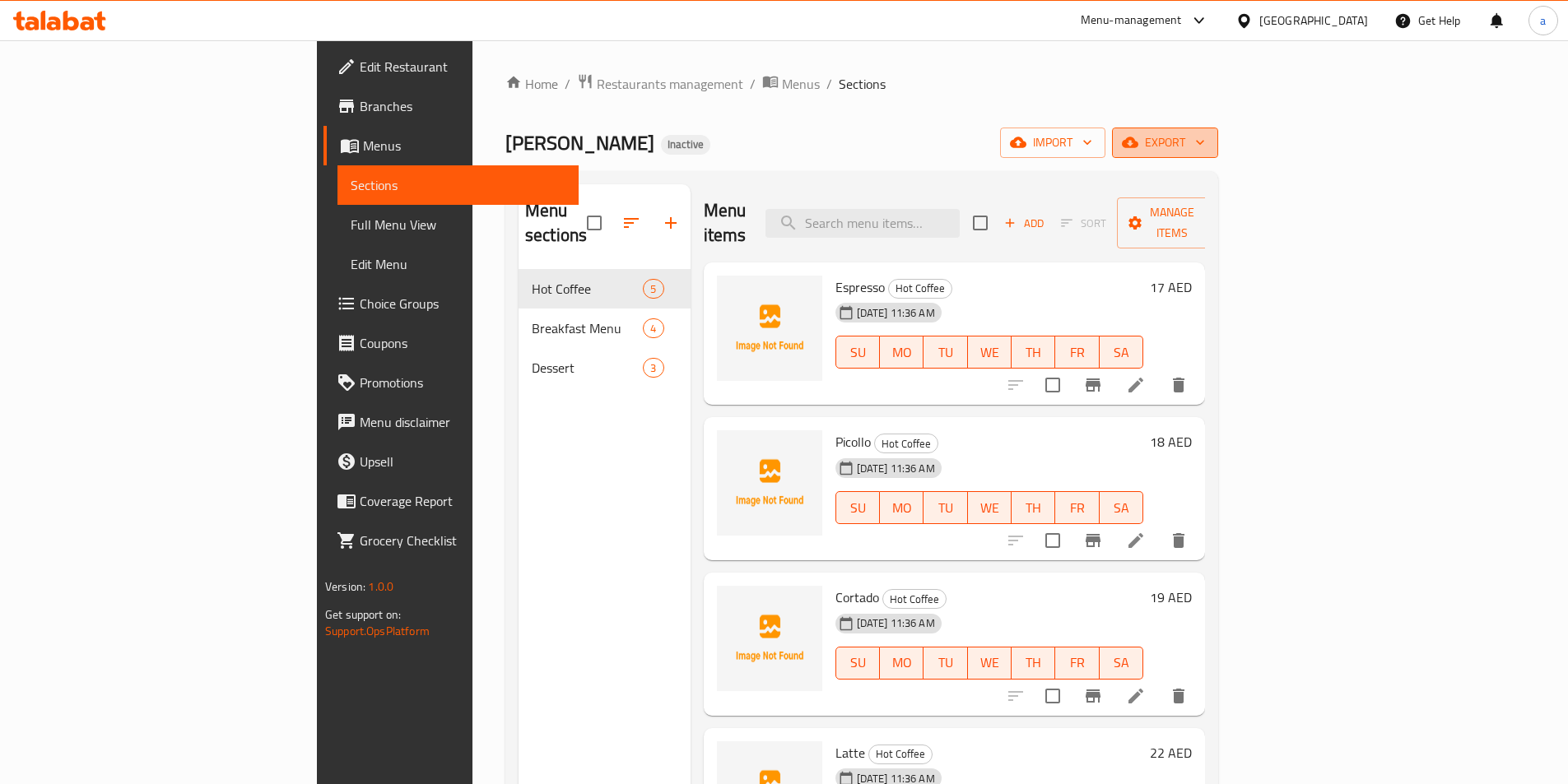
click at [1204, 151] on span "export" at bounding box center [1165, 143] width 80 height 21
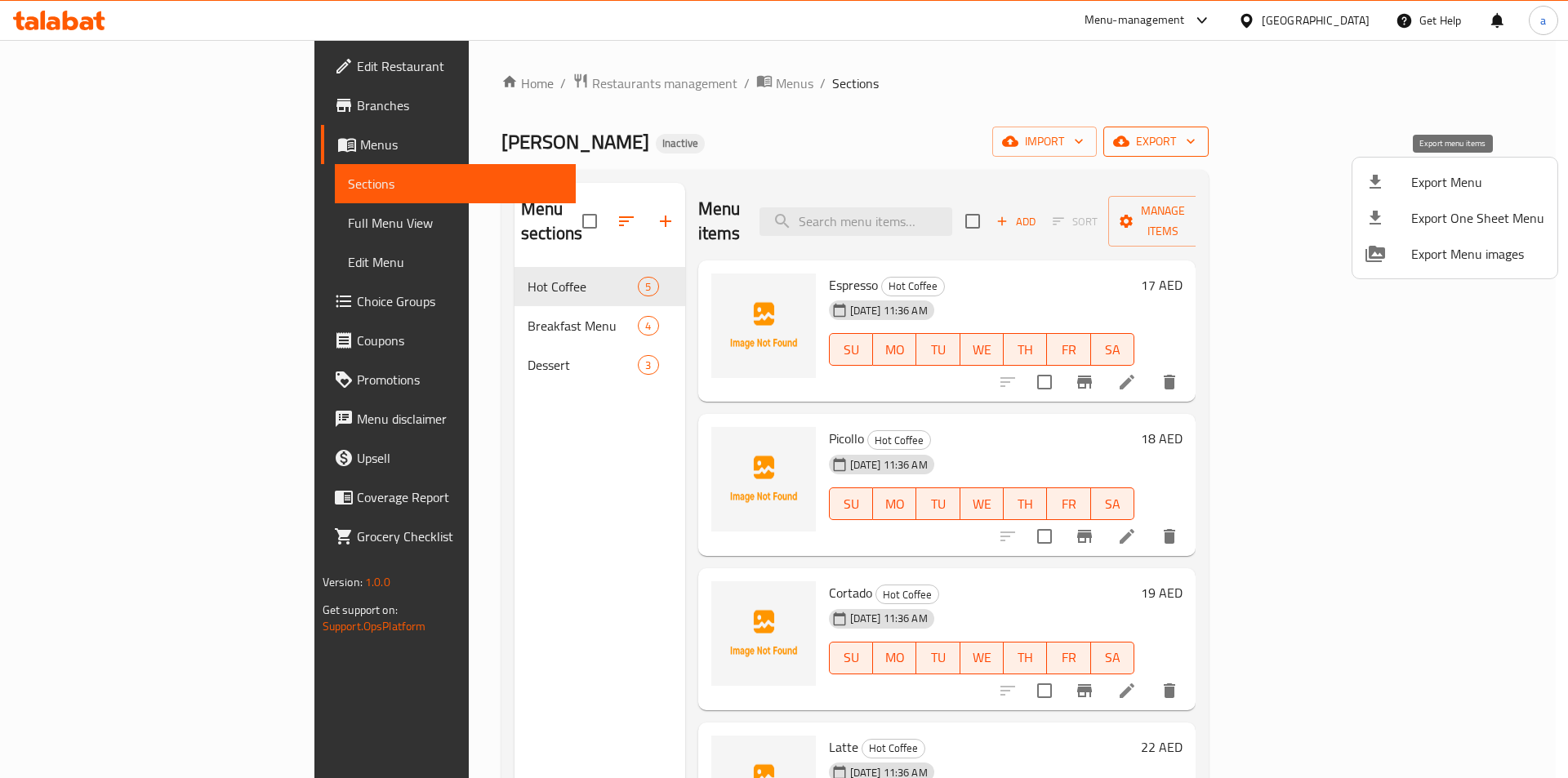
click at [1477, 181] on span "Export Menu" at bounding box center [1478, 182] width 133 height 20
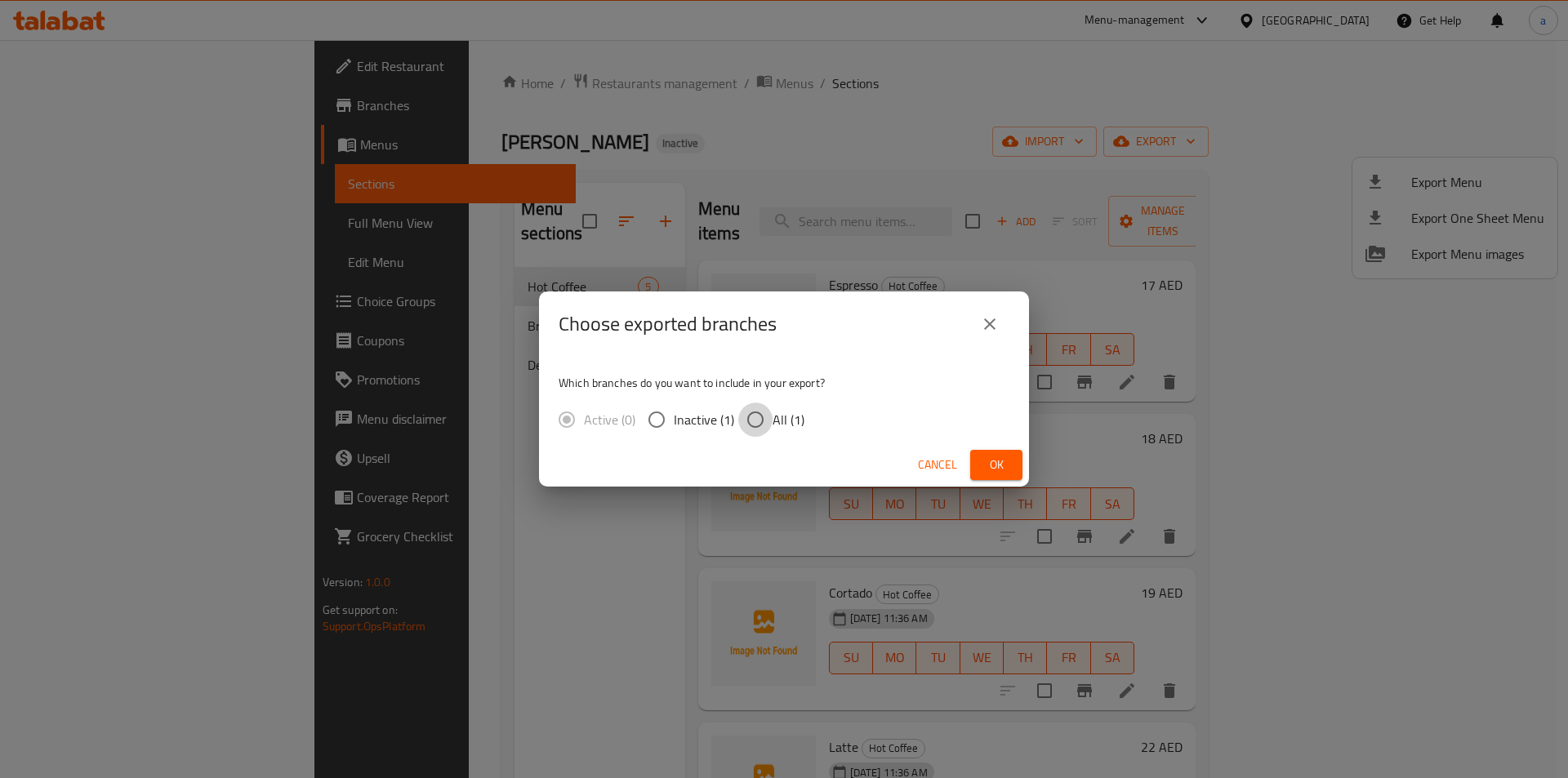
drag, startPoint x: 761, startPoint y: 415, endPoint x: 796, endPoint y: 429, distance: 37.7
click at [762, 415] on input "All (1)" at bounding box center [755, 419] width 34 height 34
radio input "true"
click at [976, 462] on button "Ok" at bounding box center [996, 465] width 52 height 30
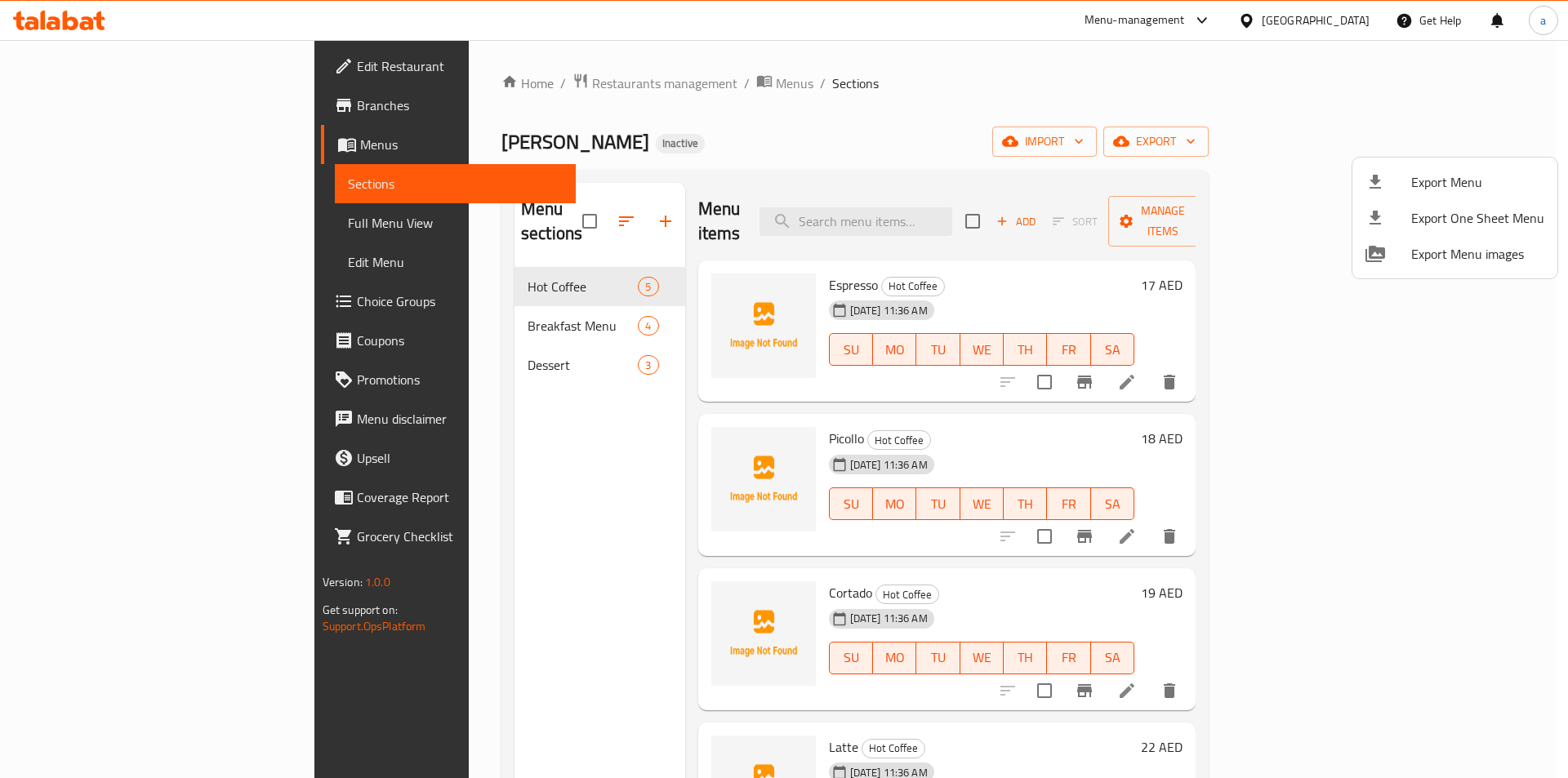
click at [767, 106] on div at bounding box center [784, 389] width 1568 height 778
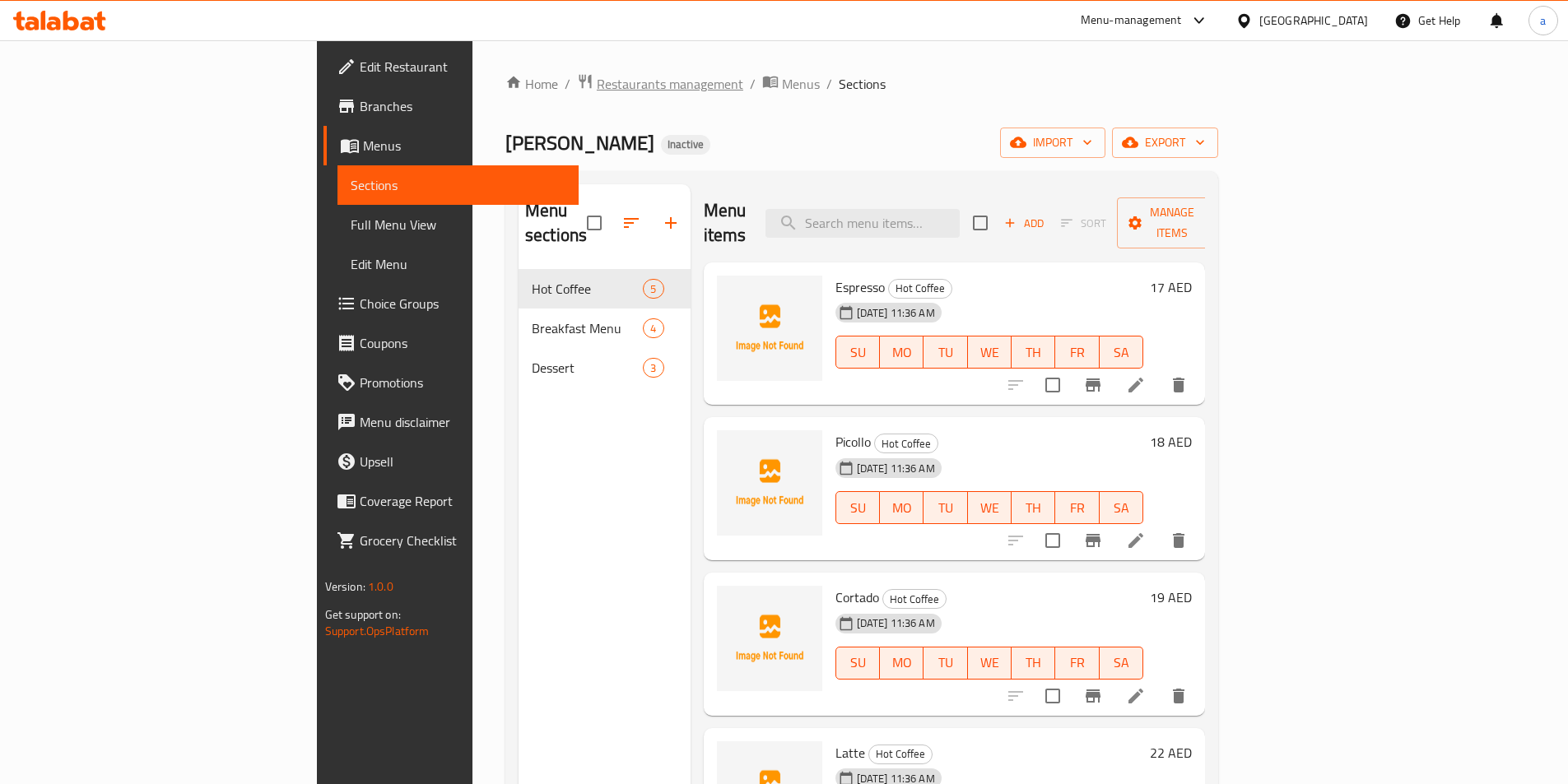
click at [597, 87] on span "Restaurants management" at bounding box center [669, 84] width 146 height 20
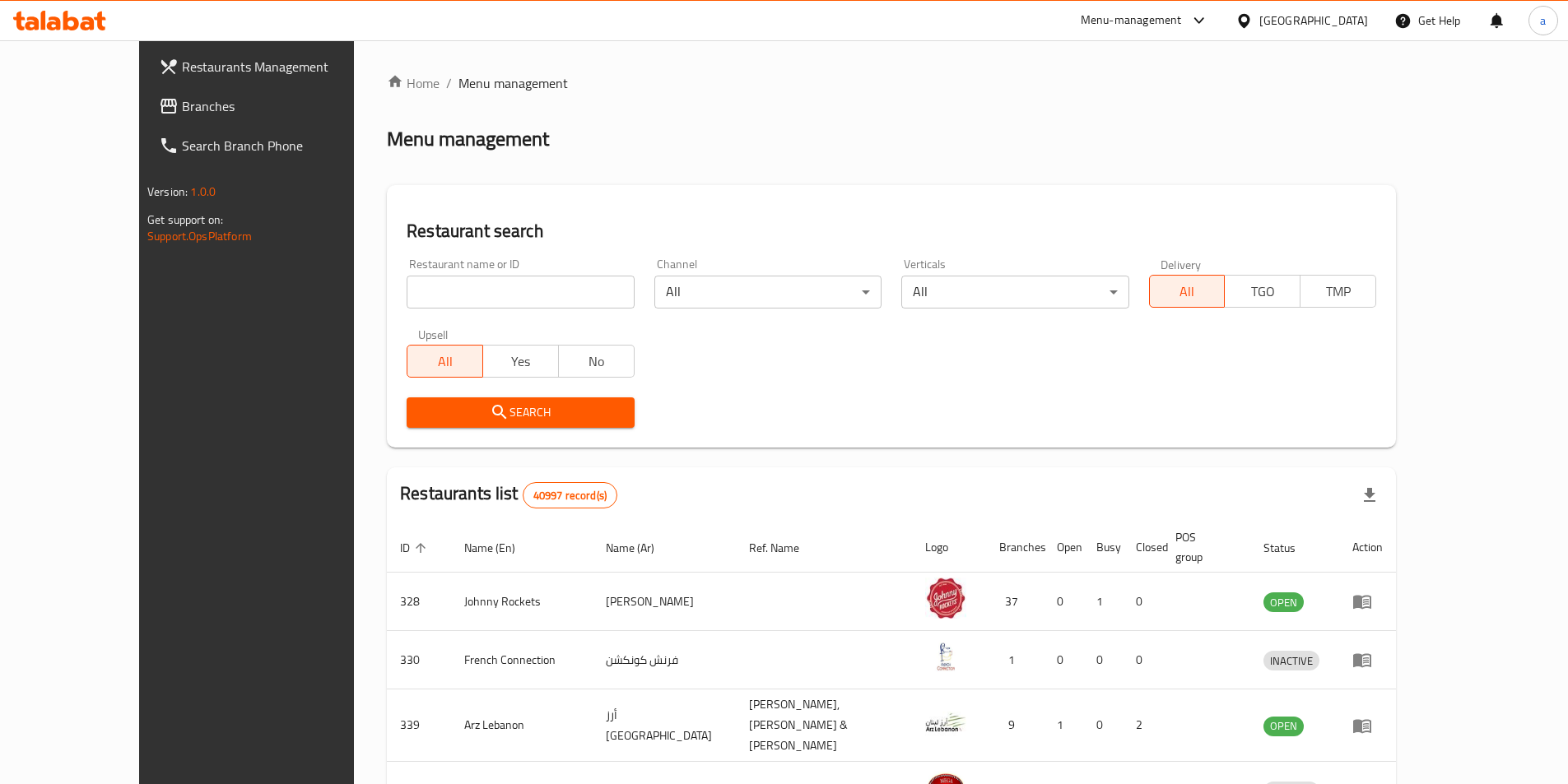
click at [1336, 27] on div "[GEOGRAPHIC_DATA]" at bounding box center [1313, 21] width 109 height 18
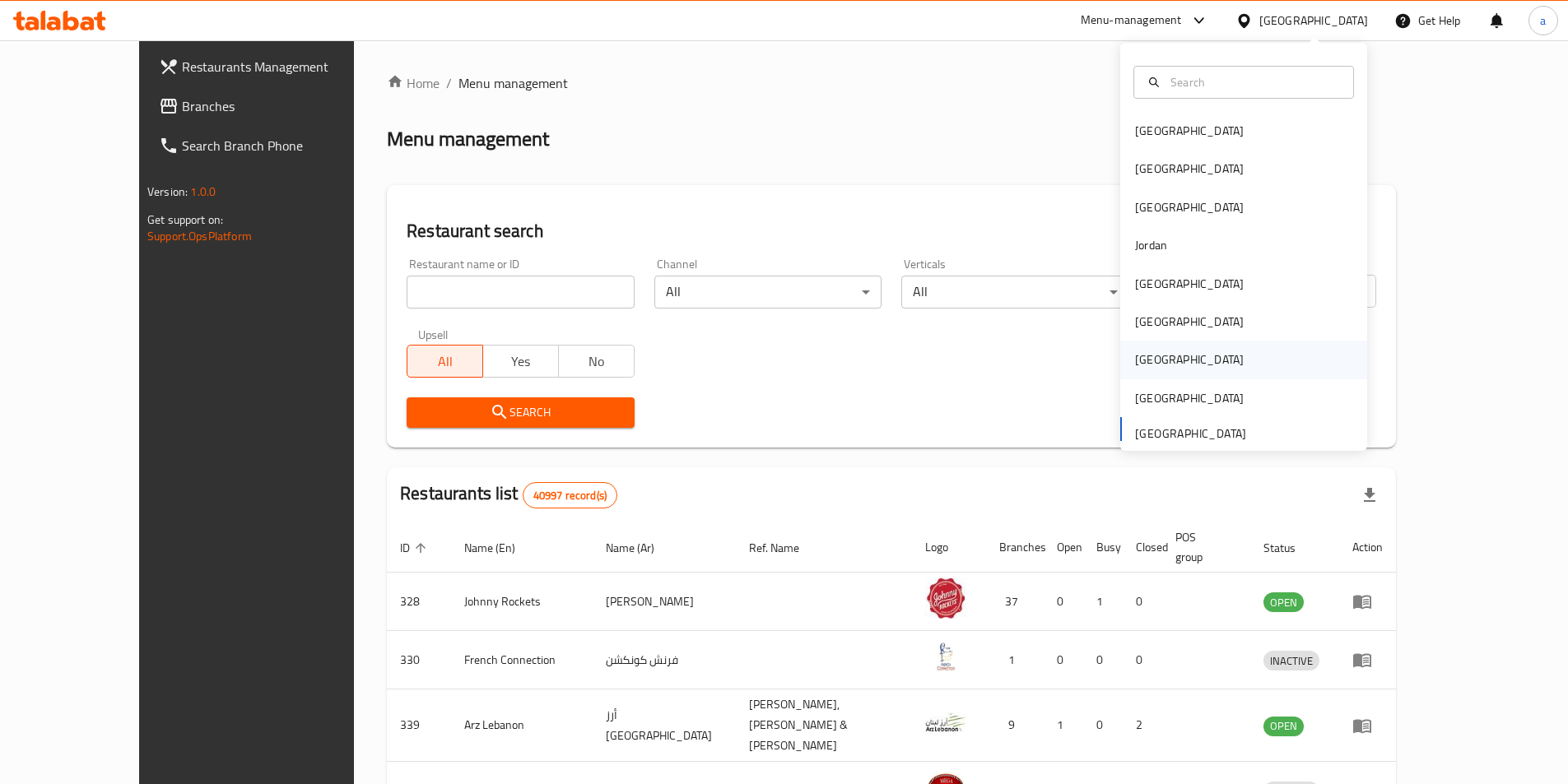
click at [1150, 361] on div "[GEOGRAPHIC_DATA]" at bounding box center [1189, 359] width 109 height 18
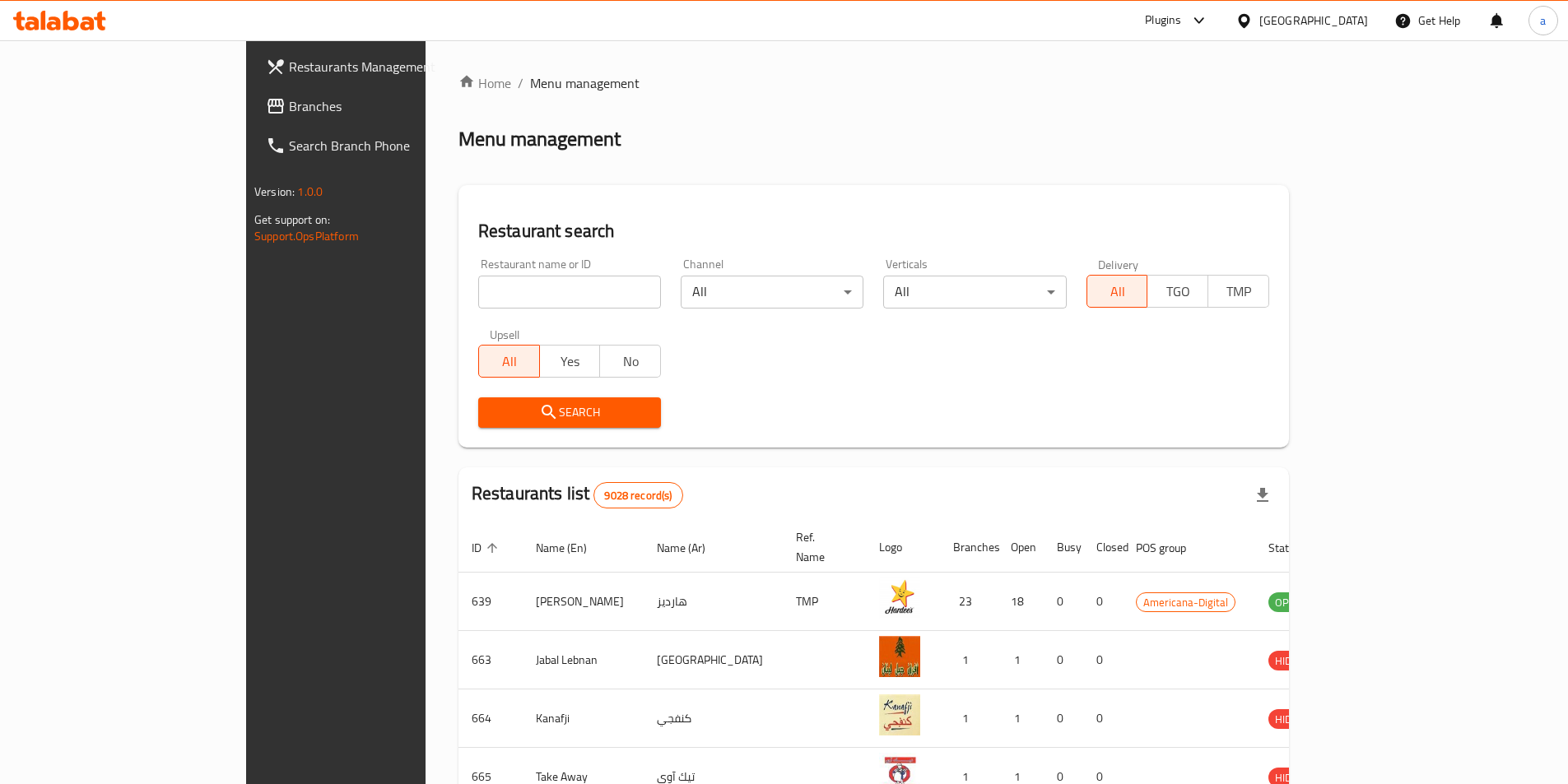
click at [289, 108] on span "Branches" at bounding box center [392, 106] width 206 height 20
